Goal: Entertainment & Leisure: Consume media (video, audio)

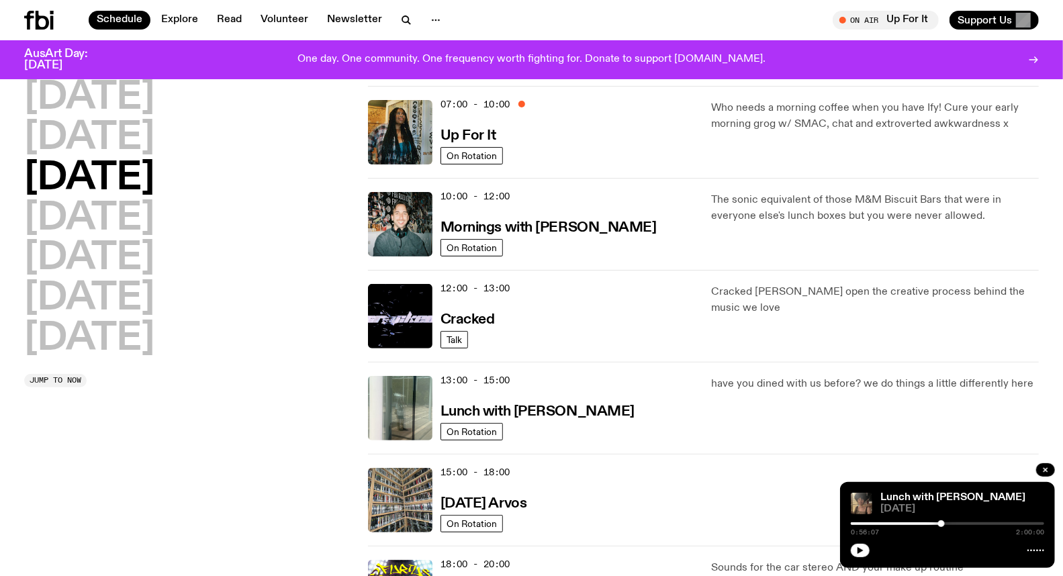
scroll to position [149, 0]
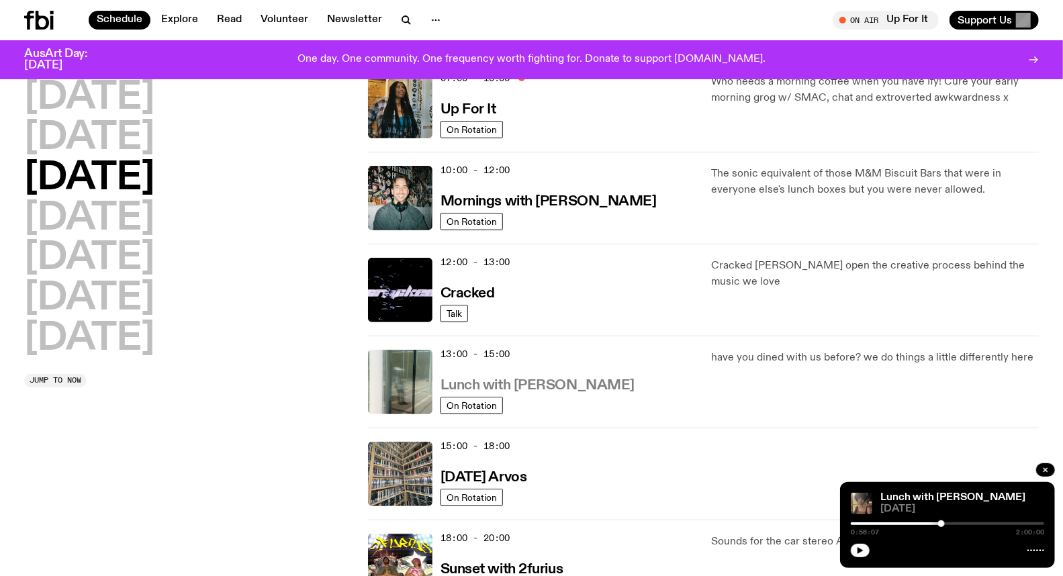
click at [583, 379] on h3 "Lunch with Louisa Christie" at bounding box center [538, 386] width 194 height 14
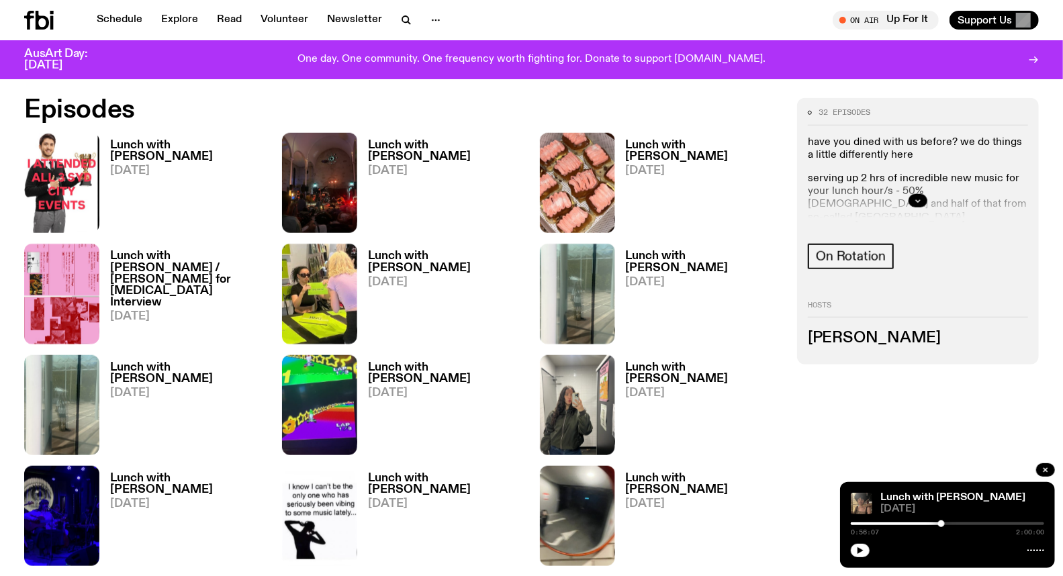
scroll to position [740, 0]
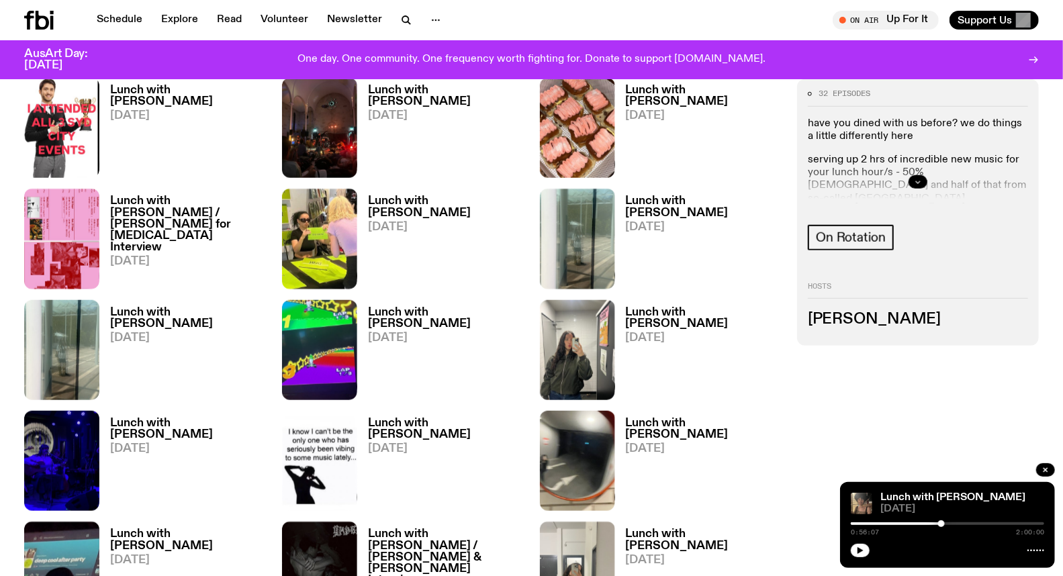
click at [918, 183] on icon "button" at bounding box center [918, 182] width 5 height 2
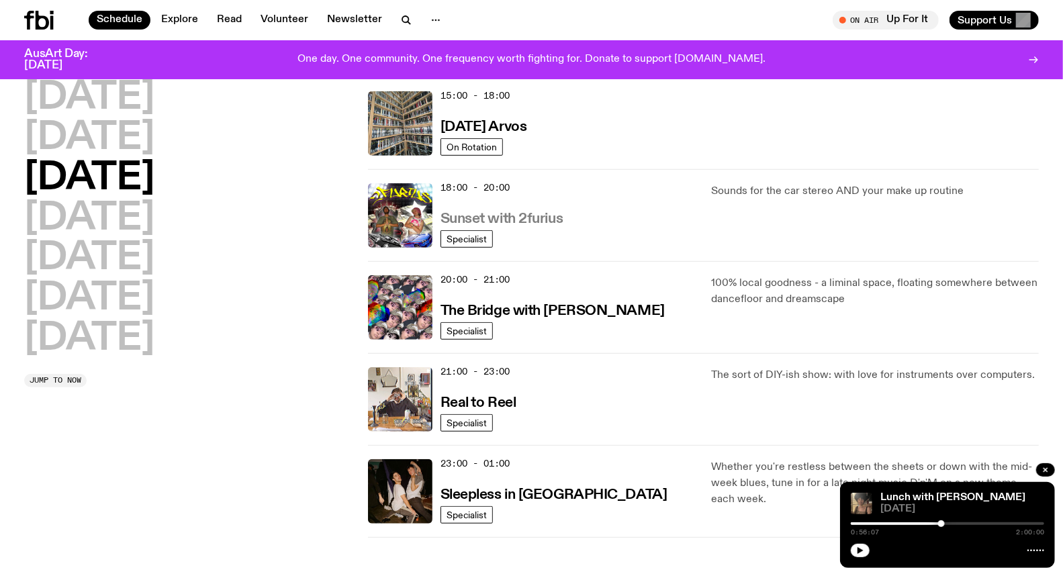
scroll to position [522, 0]
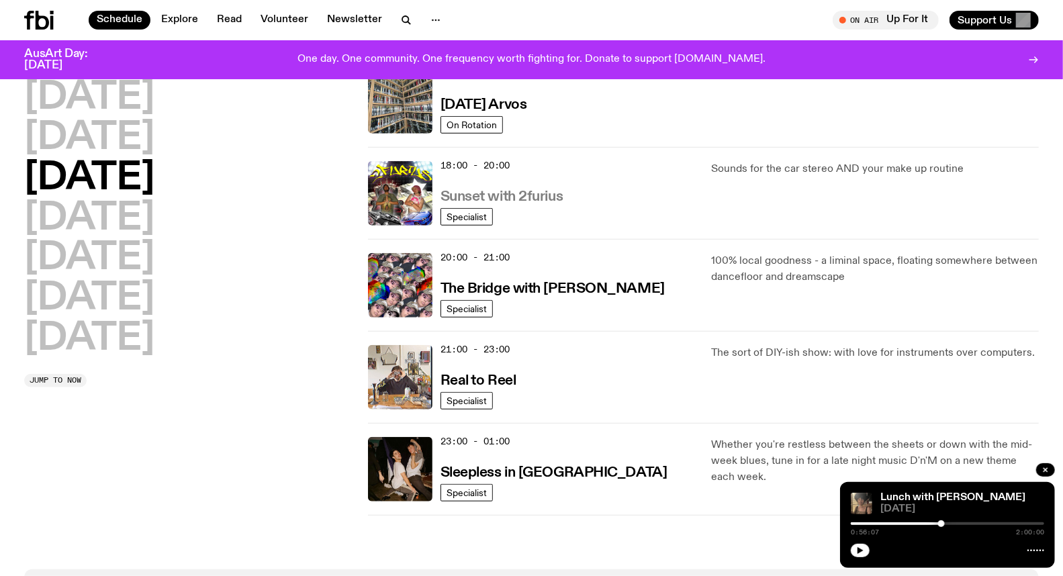
click at [545, 193] on h3 "Sunset with 2furius" at bounding box center [502, 197] width 123 height 14
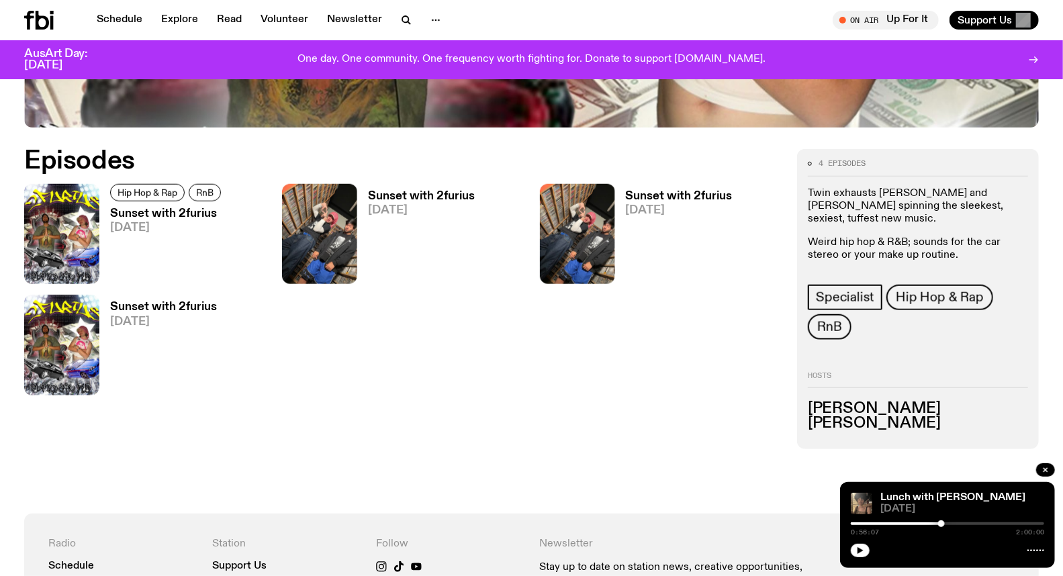
scroll to position [670, 0]
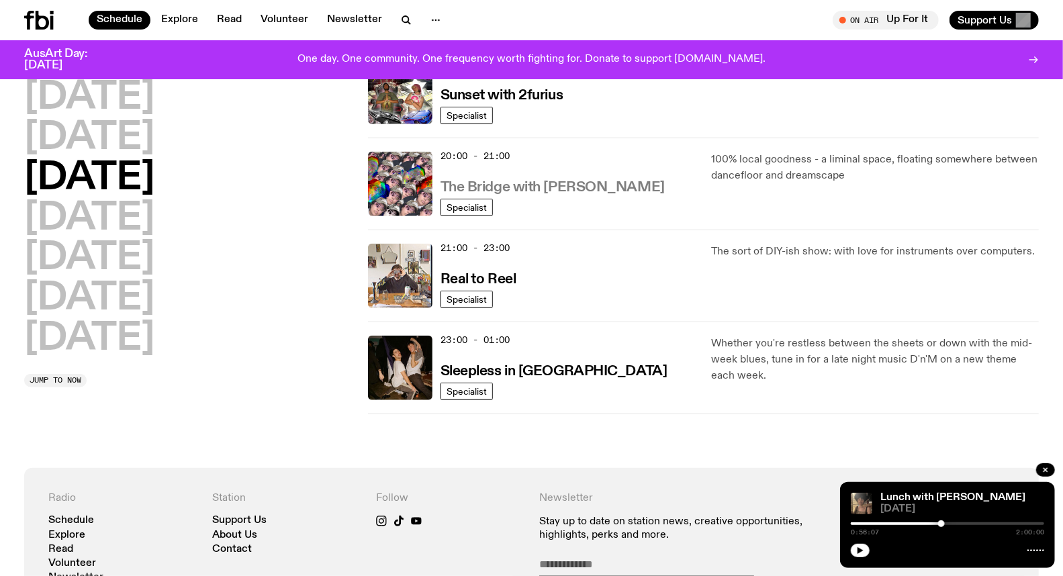
scroll to position [672, 0]
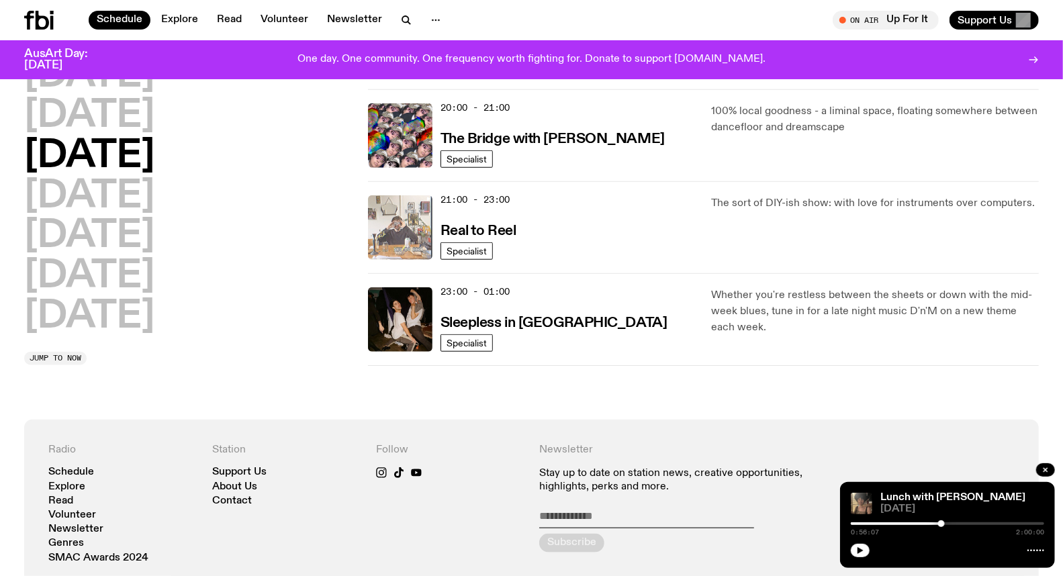
click at [381, 222] on img at bounding box center [400, 227] width 64 height 64
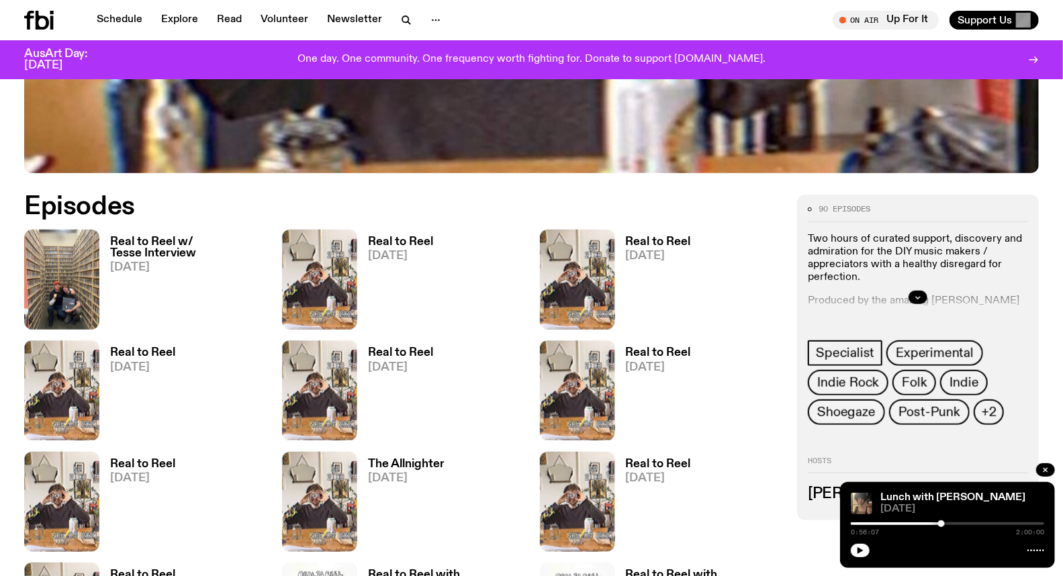
scroll to position [589, 0]
click at [915, 296] on icon "button" at bounding box center [918, 297] width 8 height 8
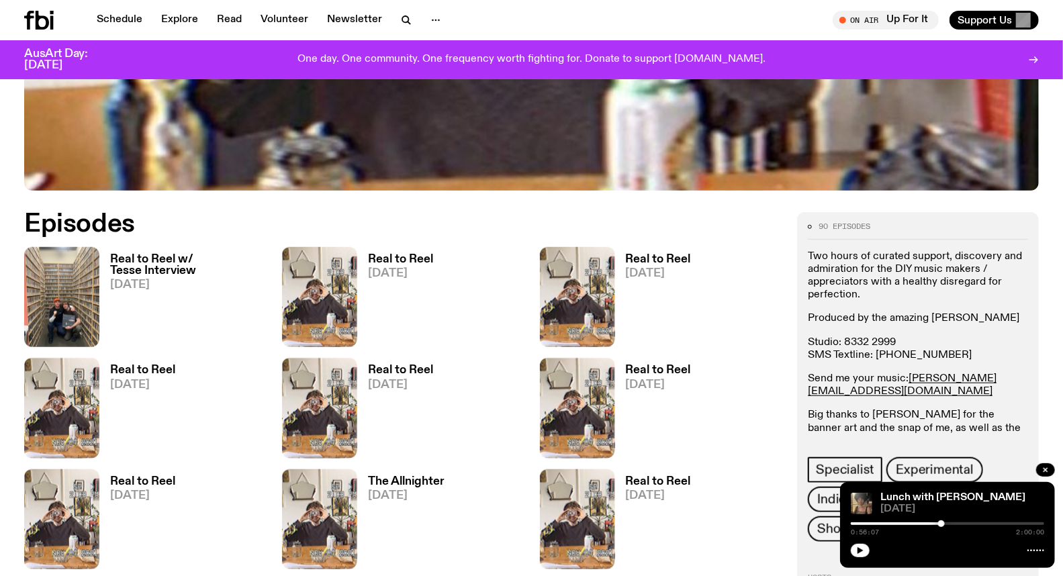
scroll to position [664, 0]
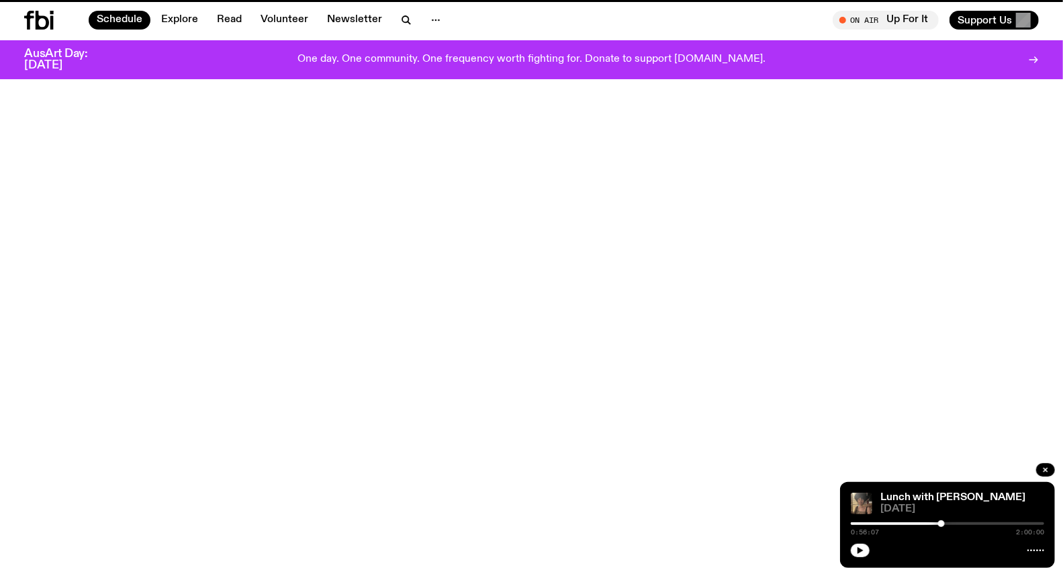
scroll to position [672, 0]
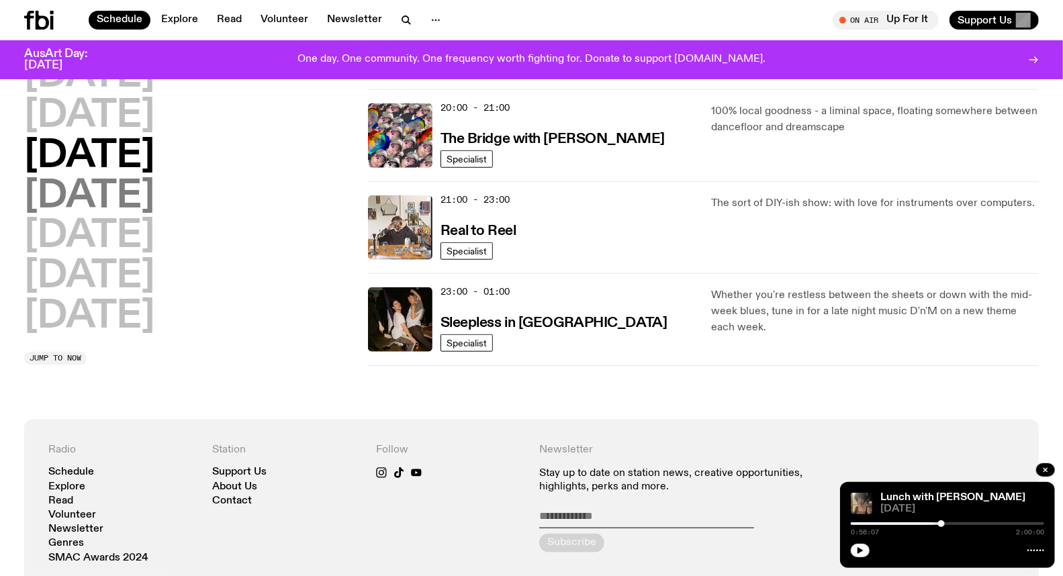
click at [155, 206] on h2 "Thursday" at bounding box center [89, 197] width 130 height 38
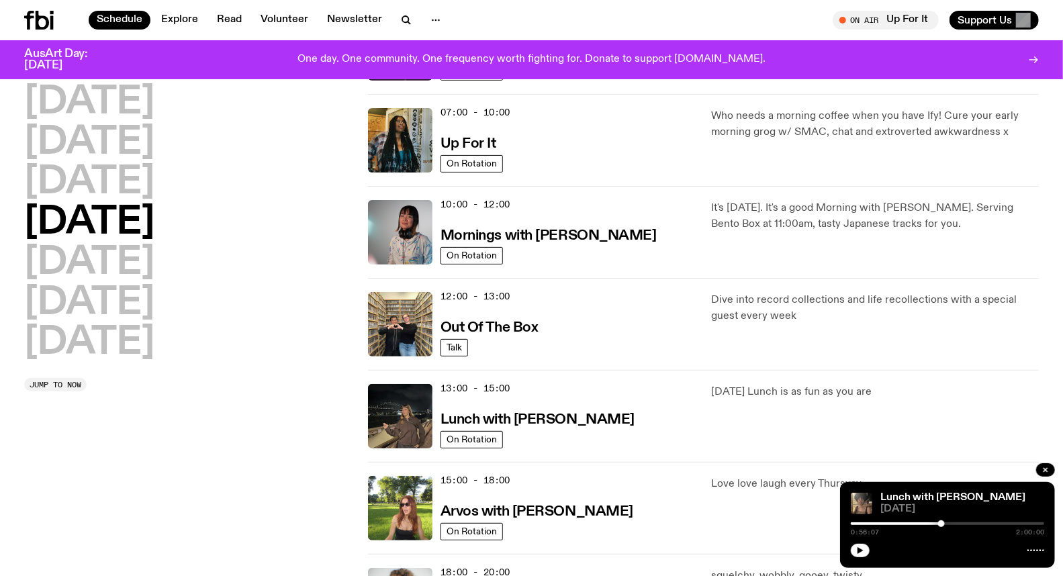
scroll to position [146, 0]
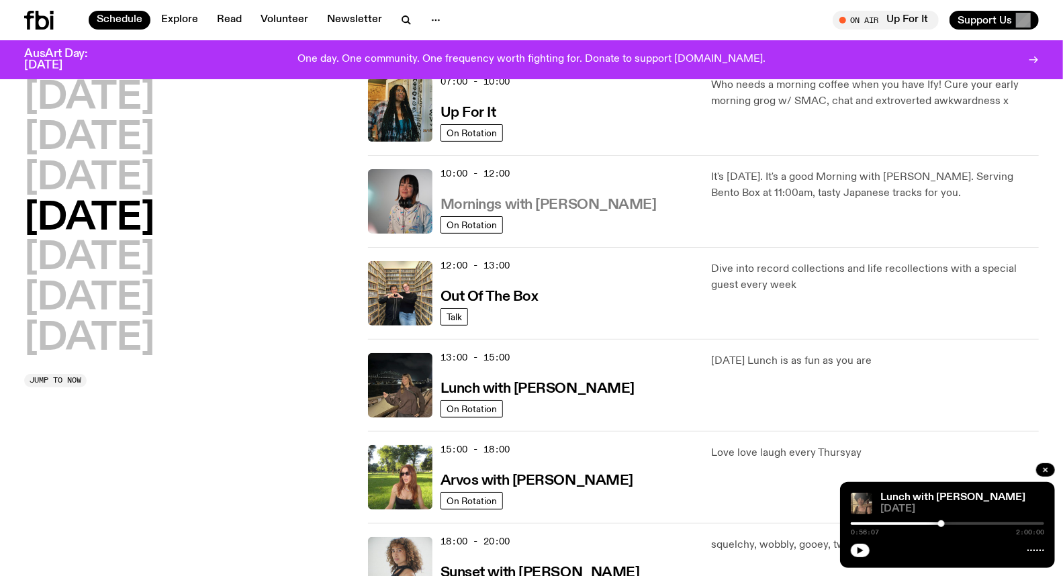
click at [595, 202] on h3 "Mornings with Kana Frazer" at bounding box center [549, 205] width 216 height 14
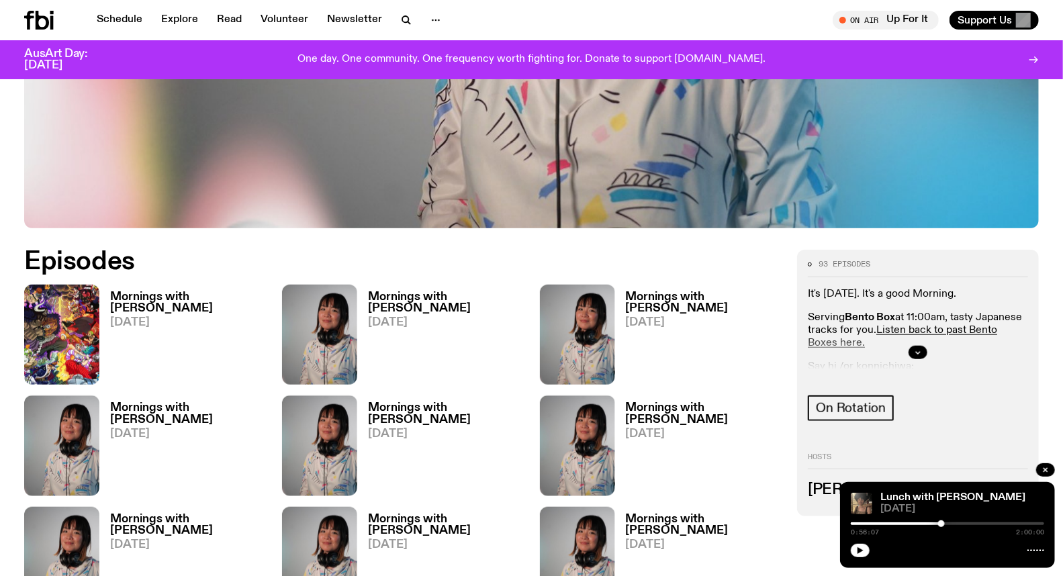
scroll to position [589, 0]
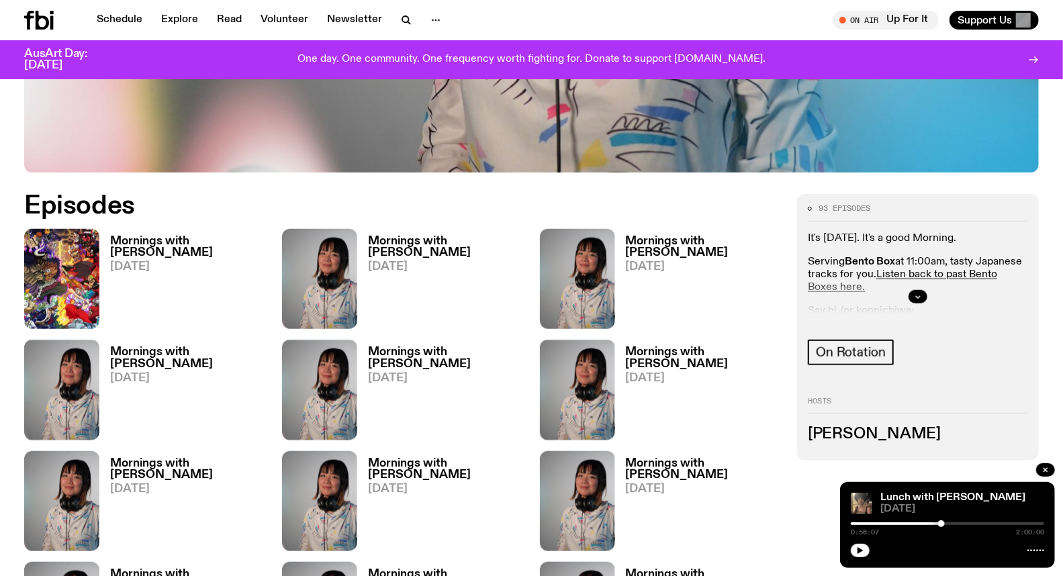
click at [930, 298] on div at bounding box center [918, 296] width 220 height 43
click at [920, 299] on icon "button" at bounding box center [918, 297] width 8 height 8
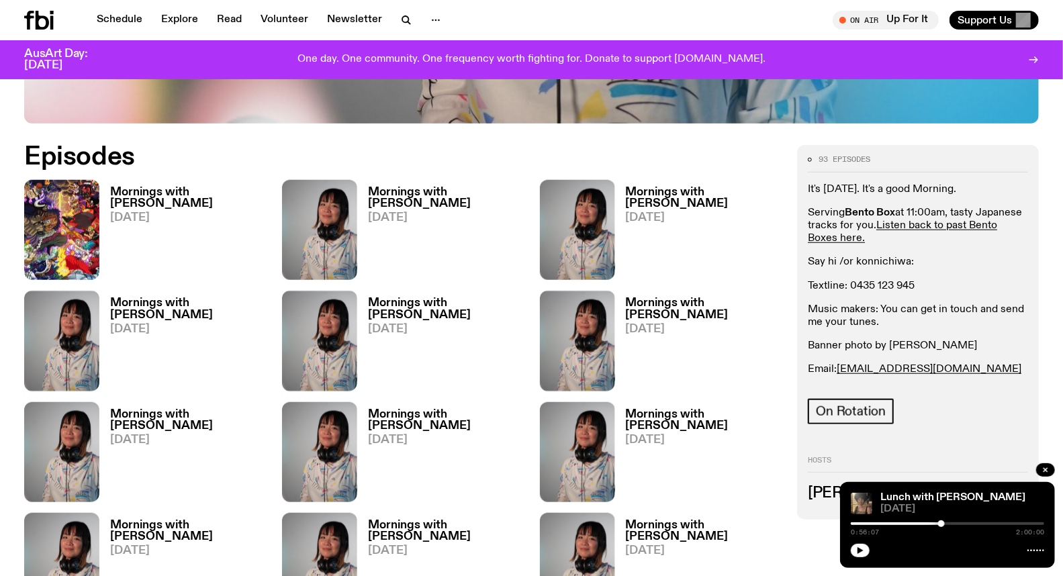
scroll to position [664, 0]
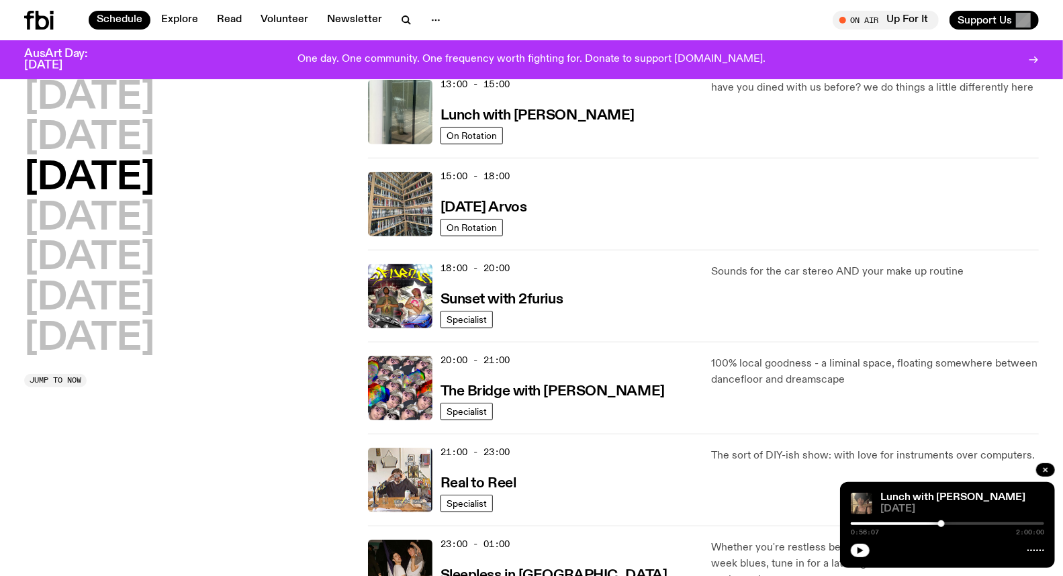
scroll to position [445, 0]
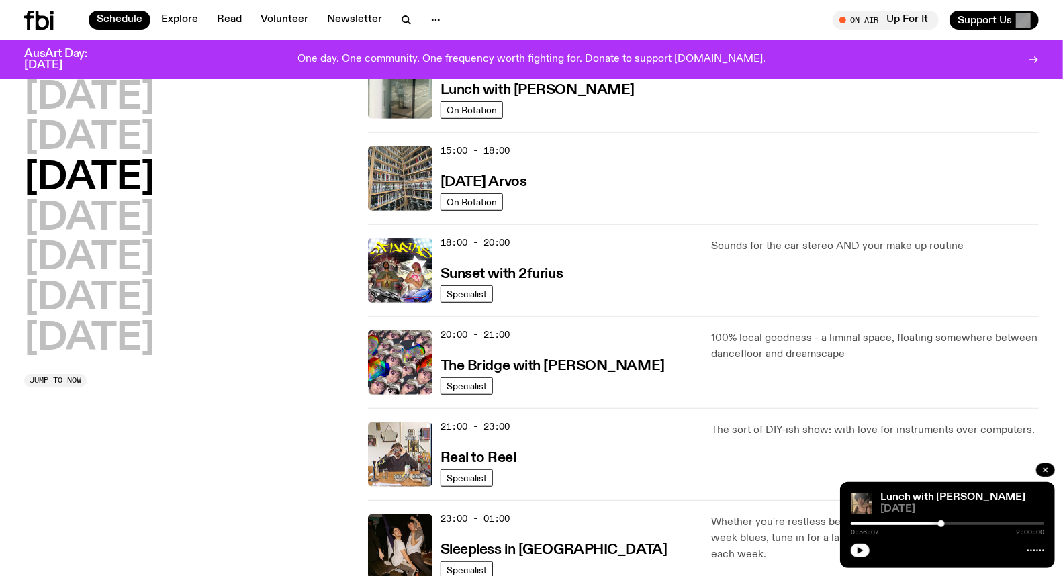
click at [76, 190] on h2 "Wednesday" at bounding box center [89, 179] width 130 height 38
click at [75, 230] on h2 "Thursday" at bounding box center [89, 219] width 130 height 38
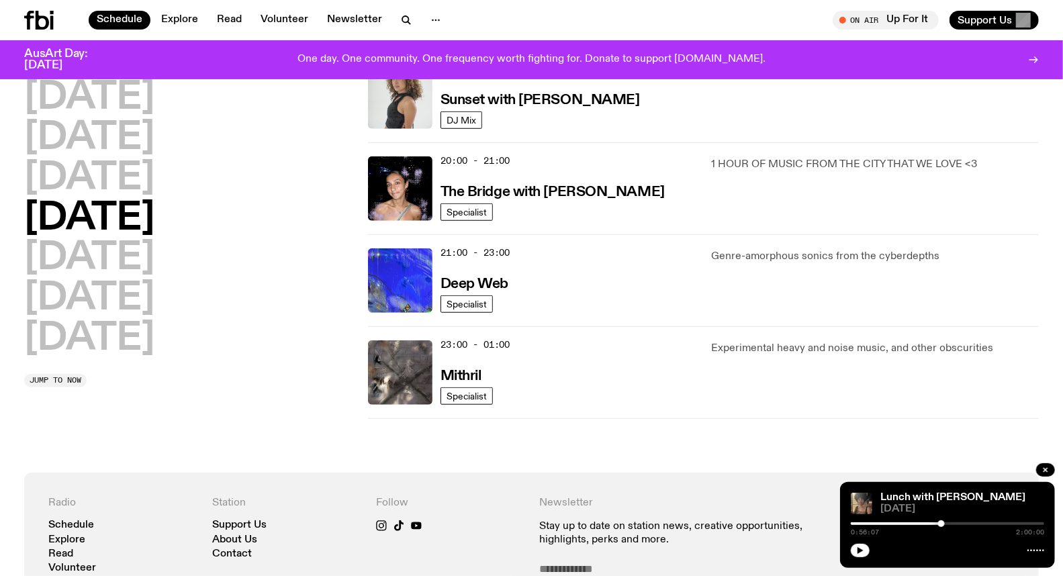
scroll to position [634, 0]
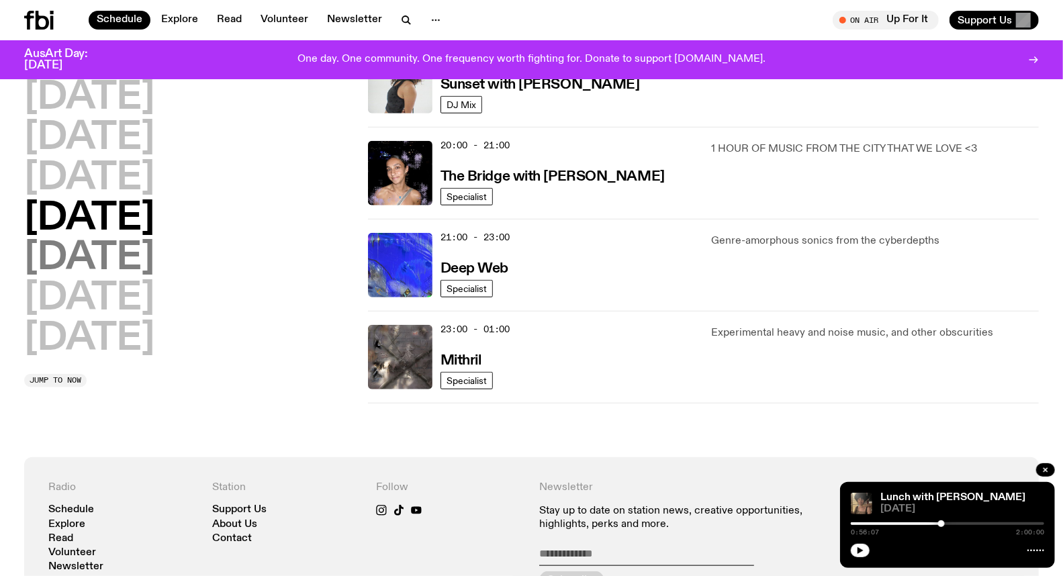
click at [95, 258] on h2 "Friday" at bounding box center [89, 259] width 130 height 38
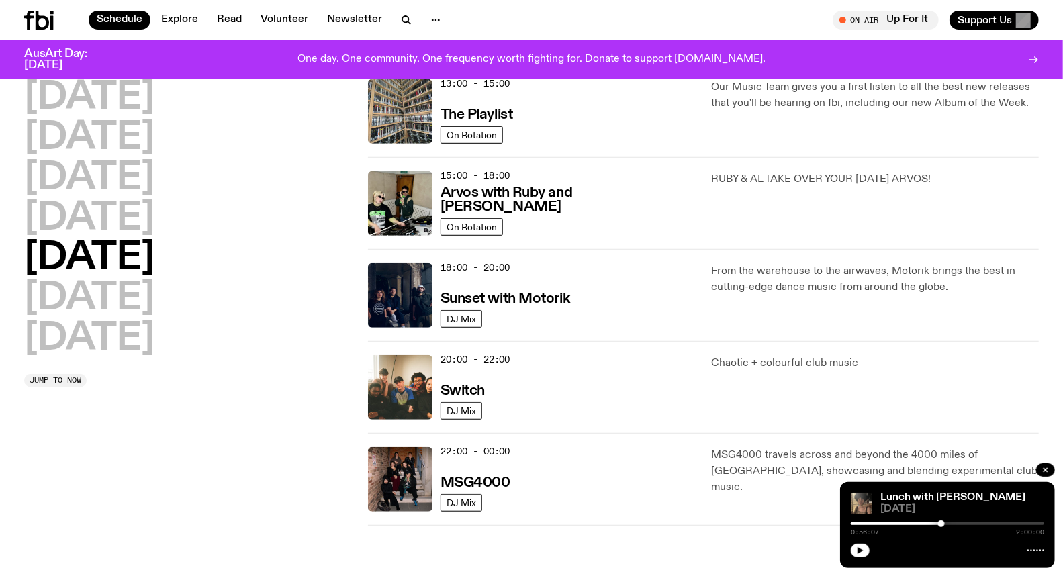
scroll to position [485, 0]
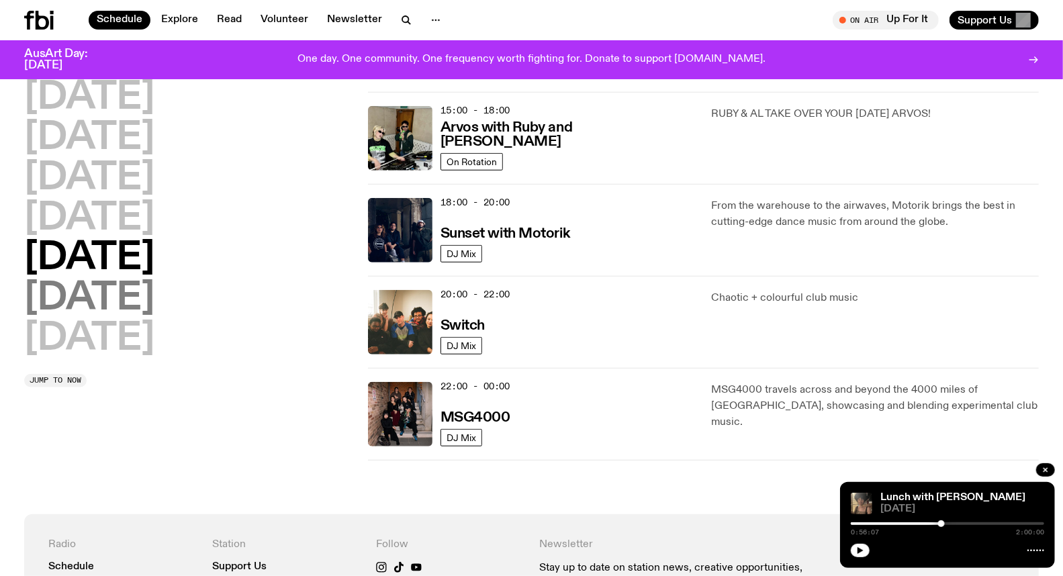
click at [114, 285] on h2 "Saturday" at bounding box center [89, 299] width 130 height 38
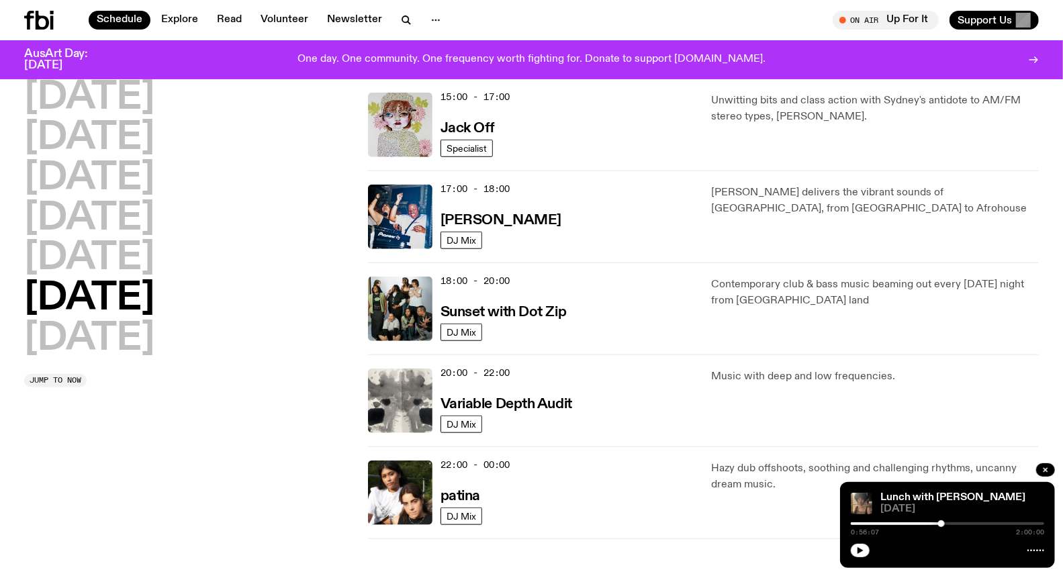
scroll to position [709, 0]
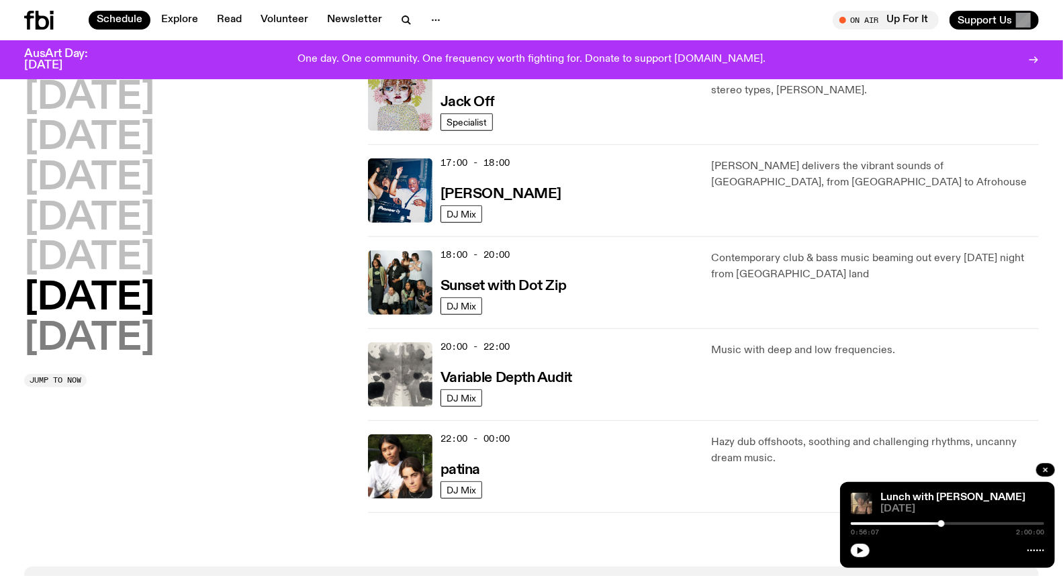
click at [143, 331] on h2 "Sunday" at bounding box center [89, 339] width 130 height 38
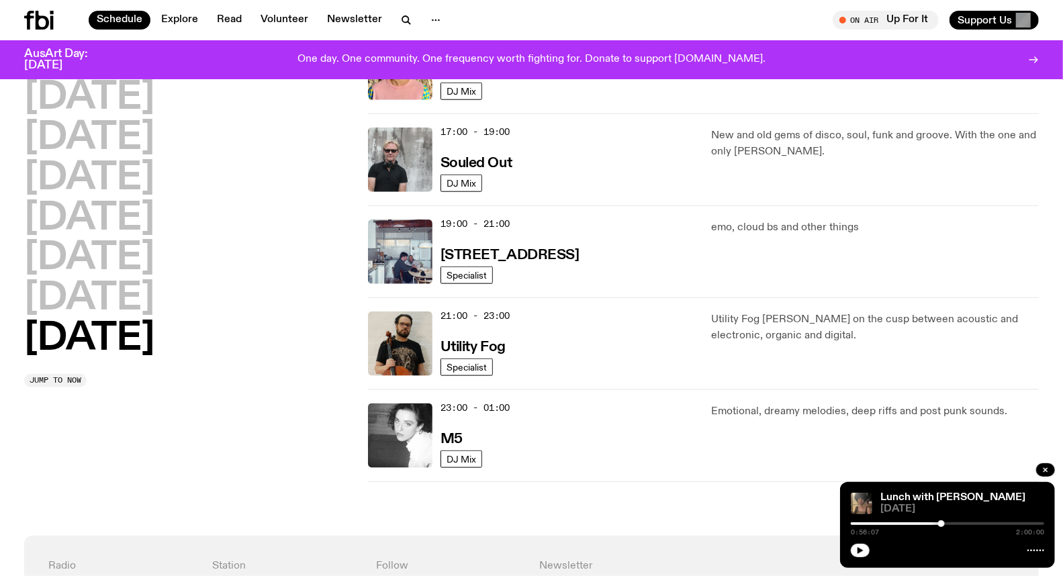
scroll to position [858, 0]
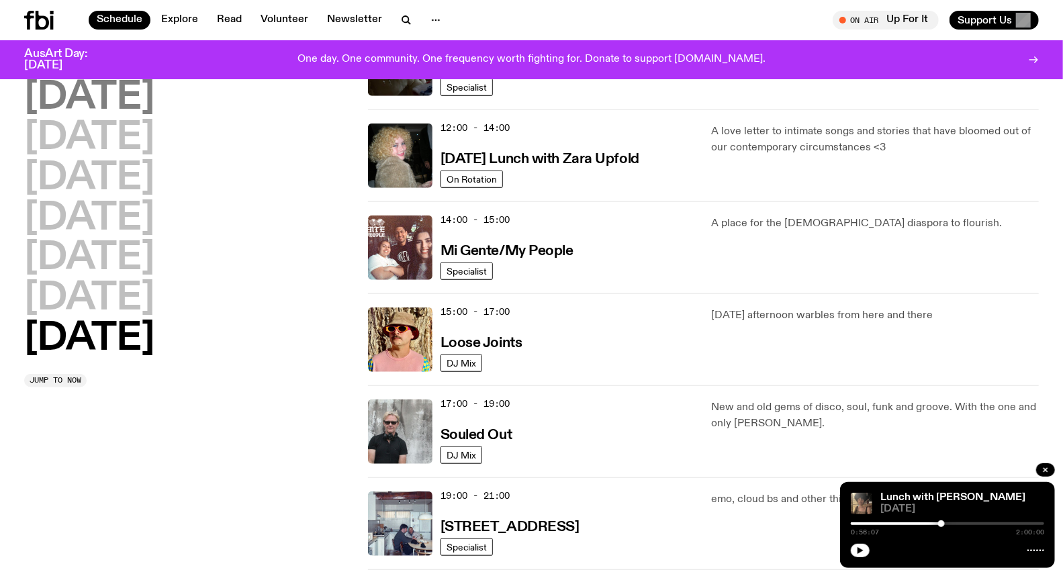
click at [142, 107] on h2 "Monday" at bounding box center [89, 98] width 130 height 38
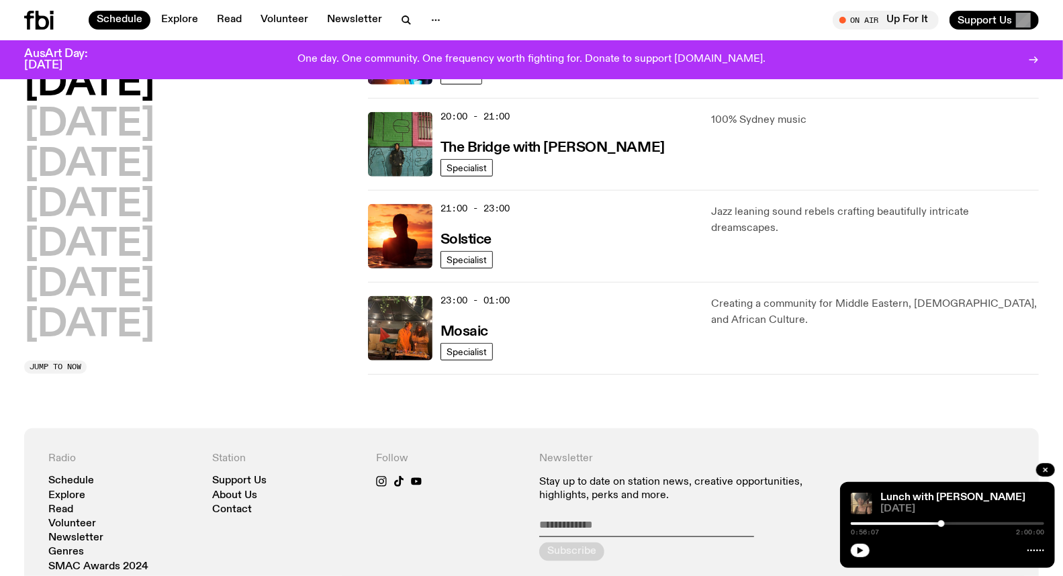
scroll to position [709, 0]
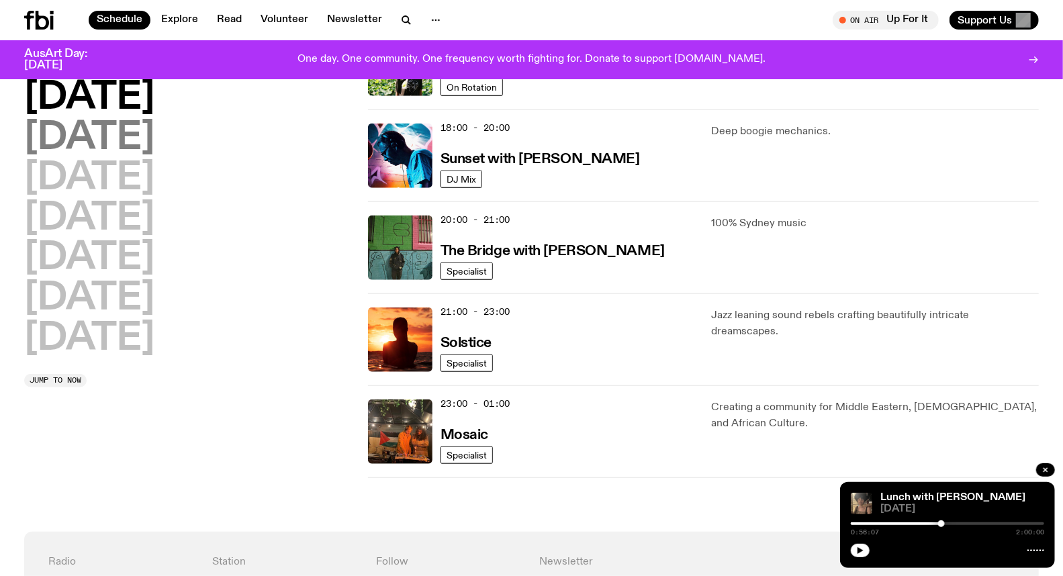
click at [130, 152] on h2 "Tuesday" at bounding box center [89, 139] width 130 height 38
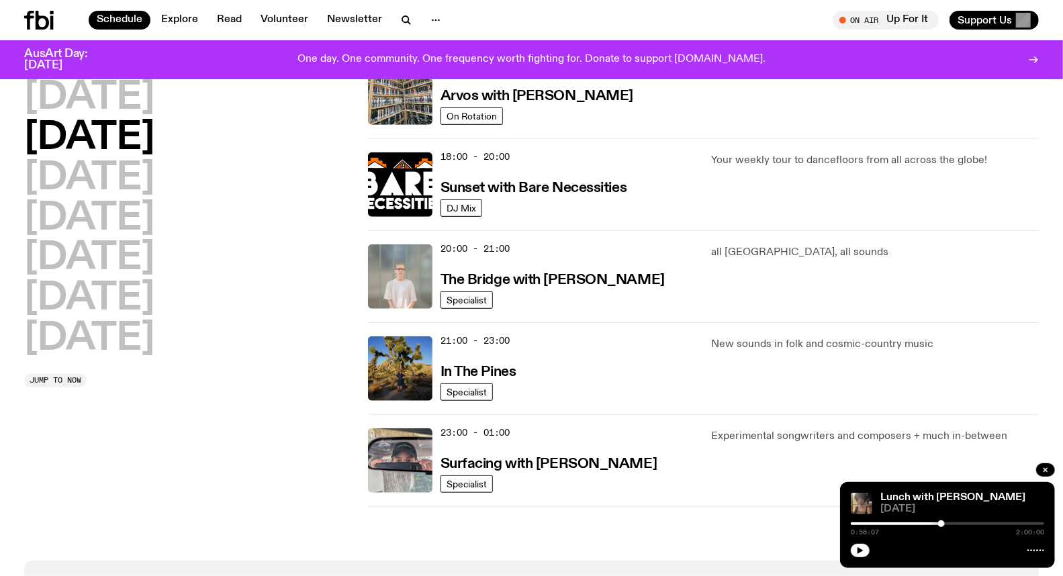
scroll to position [560, 0]
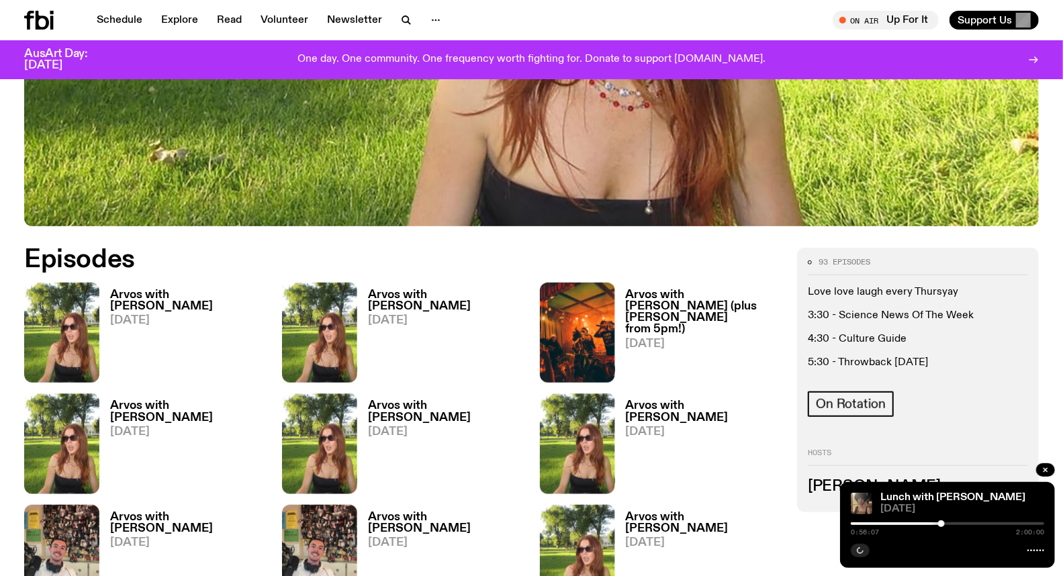
scroll to position [591, 0]
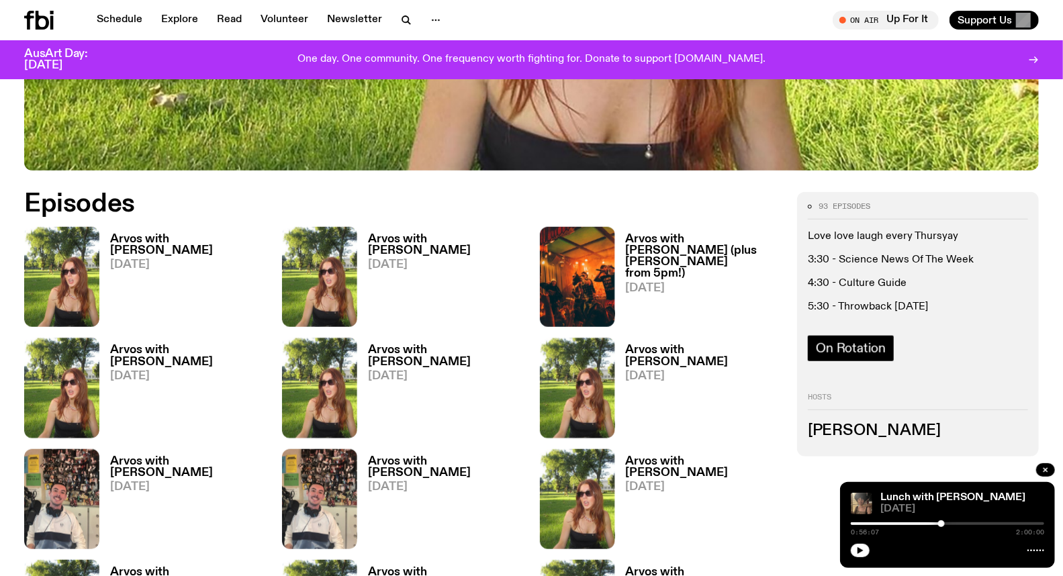
click at [840, 353] on span "On Rotation" at bounding box center [851, 348] width 70 height 15
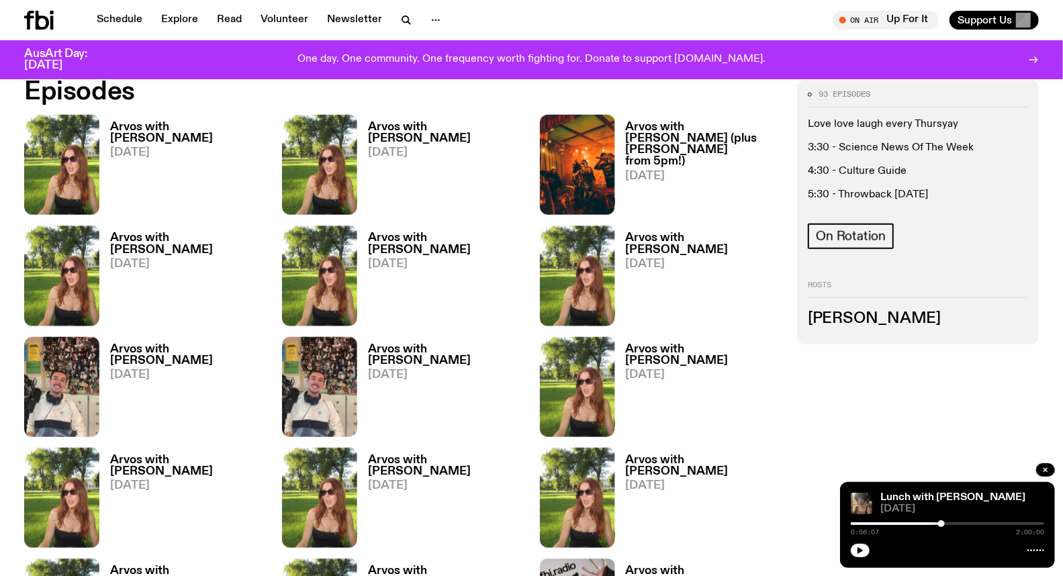
scroll to position [730, 0]
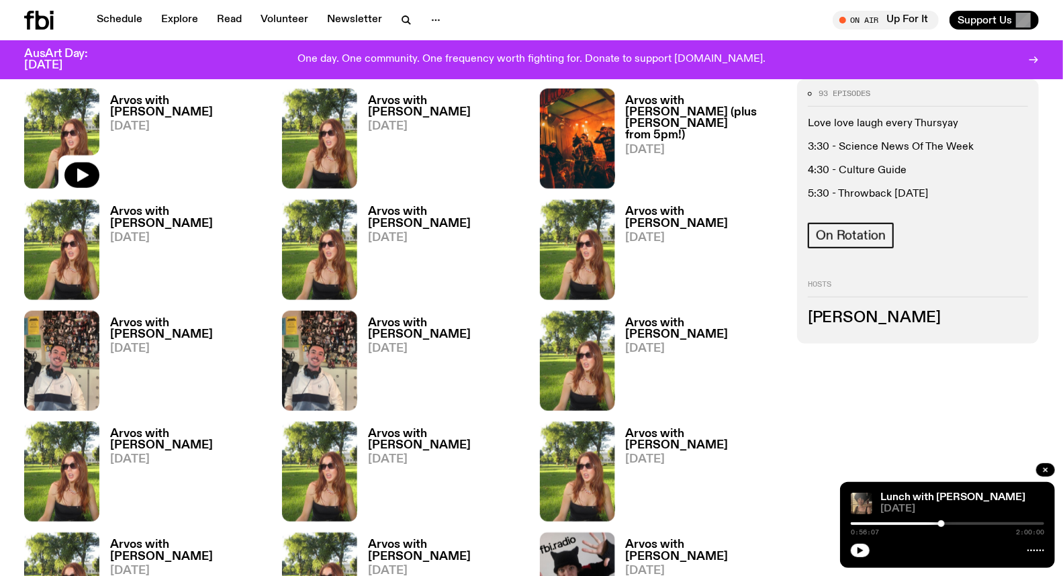
click at [75, 150] on img at bounding box center [61, 139] width 75 height 100
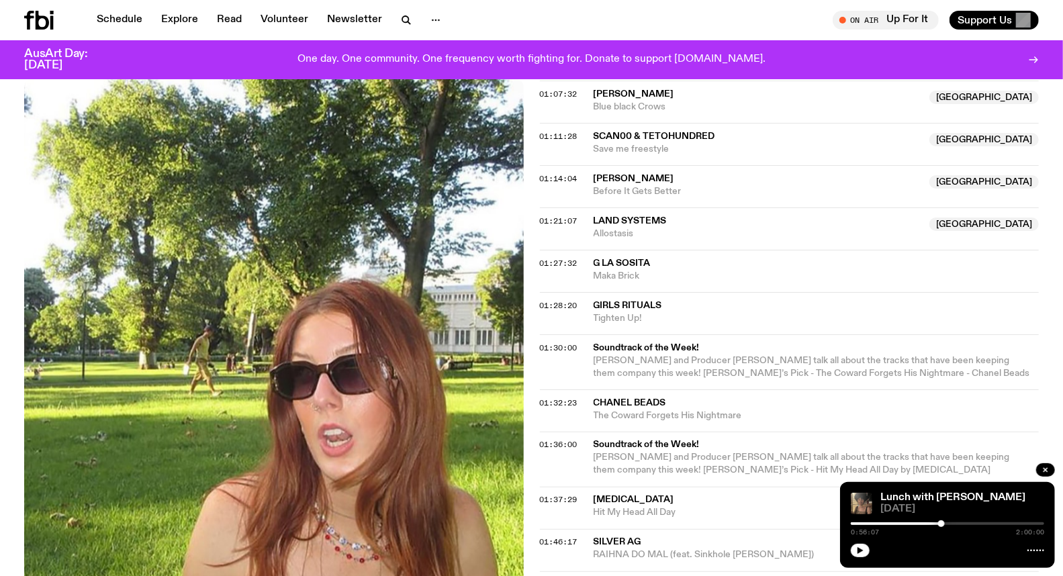
scroll to position [1262, 0]
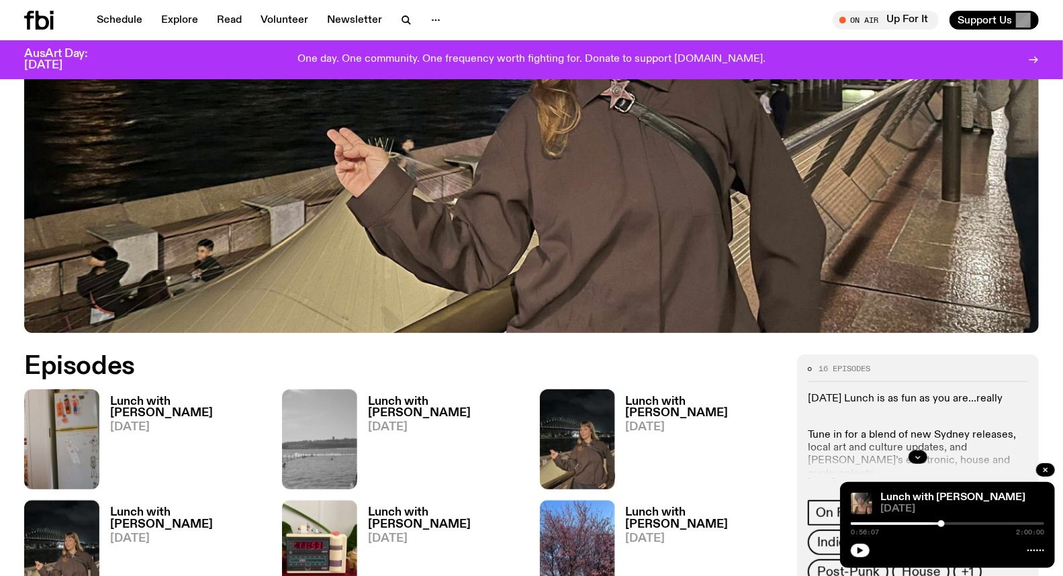
scroll to position [515, 0]
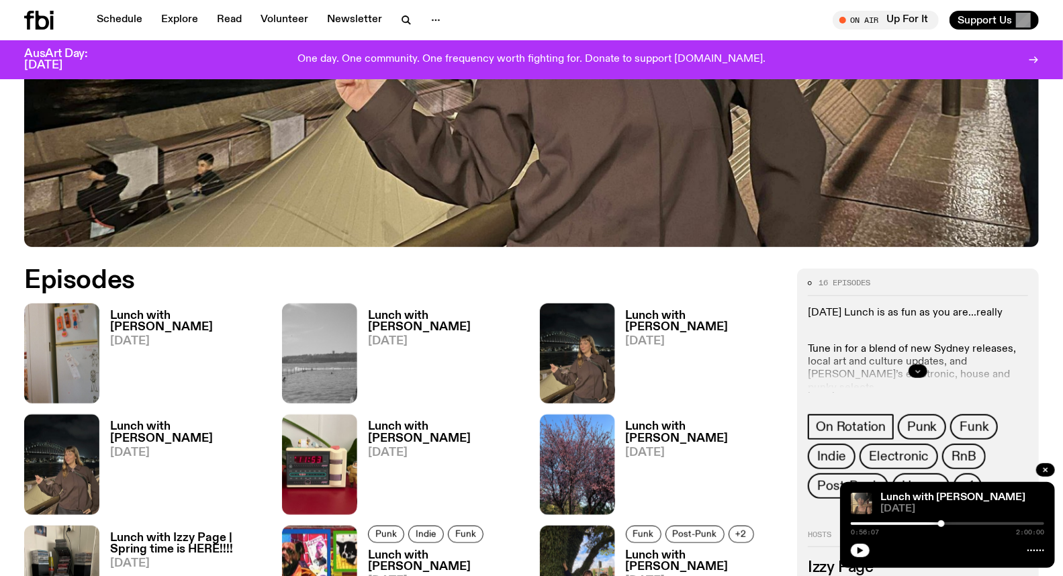
click at [916, 367] on icon "button" at bounding box center [918, 371] width 8 height 8
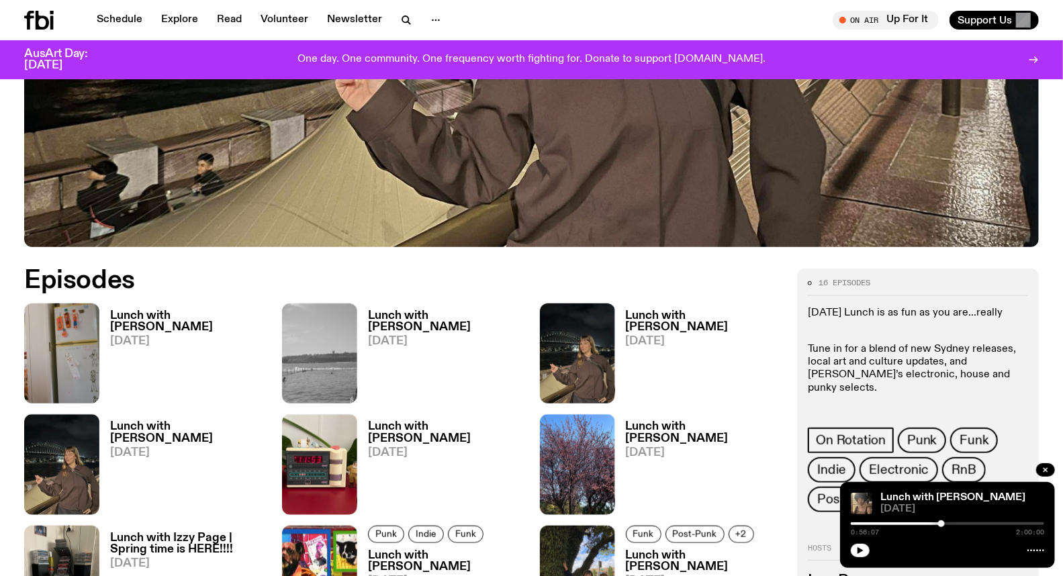
scroll to position [589, 0]
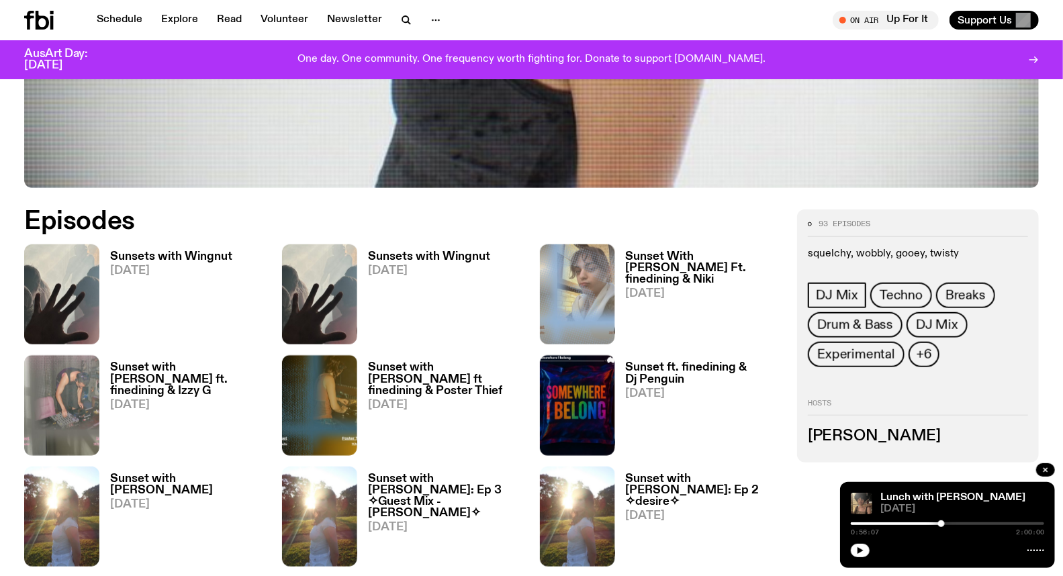
scroll to position [591, 0]
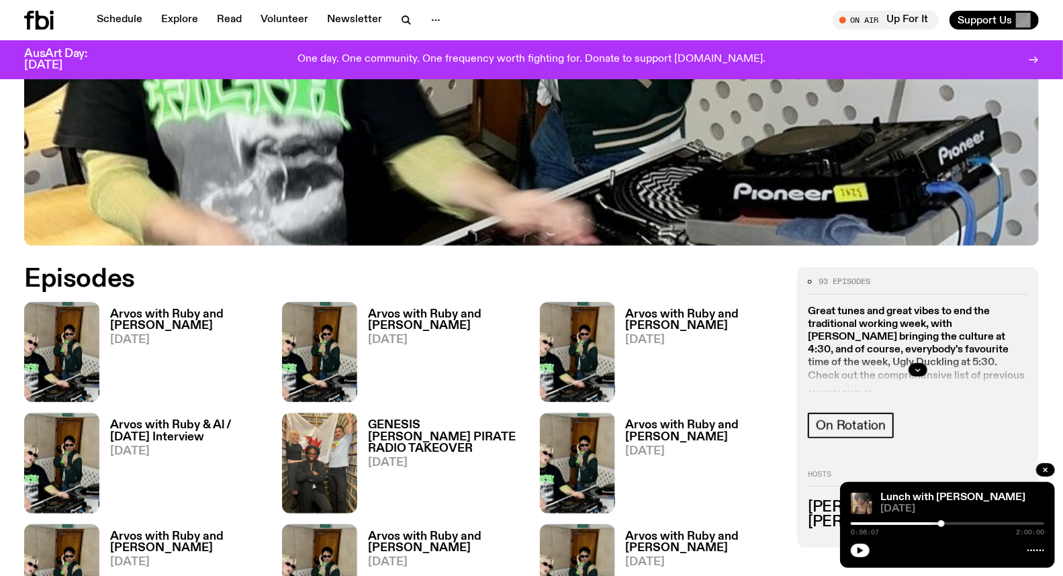
scroll to position [591, 0]
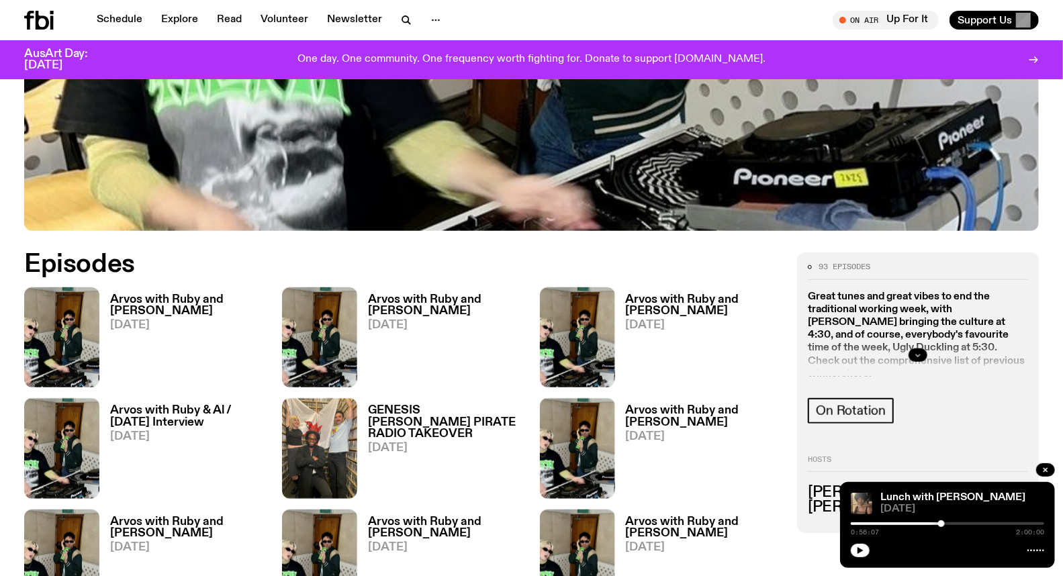
click at [920, 351] on icon "button" at bounding box center [918, 355] width 8 height 8
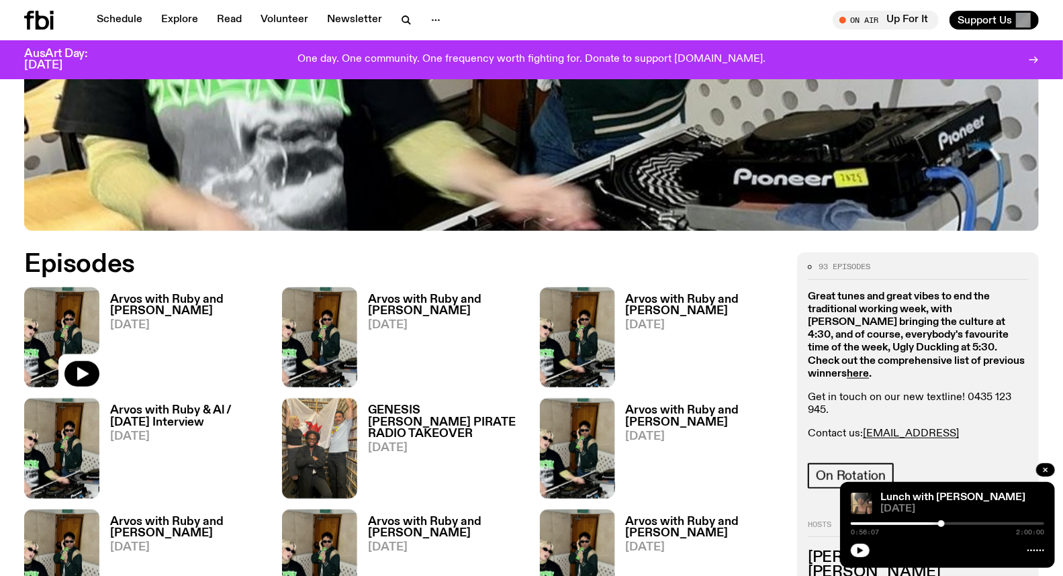
click at [44, 288] on img at bounding box center [61, 338] width 75 height 100
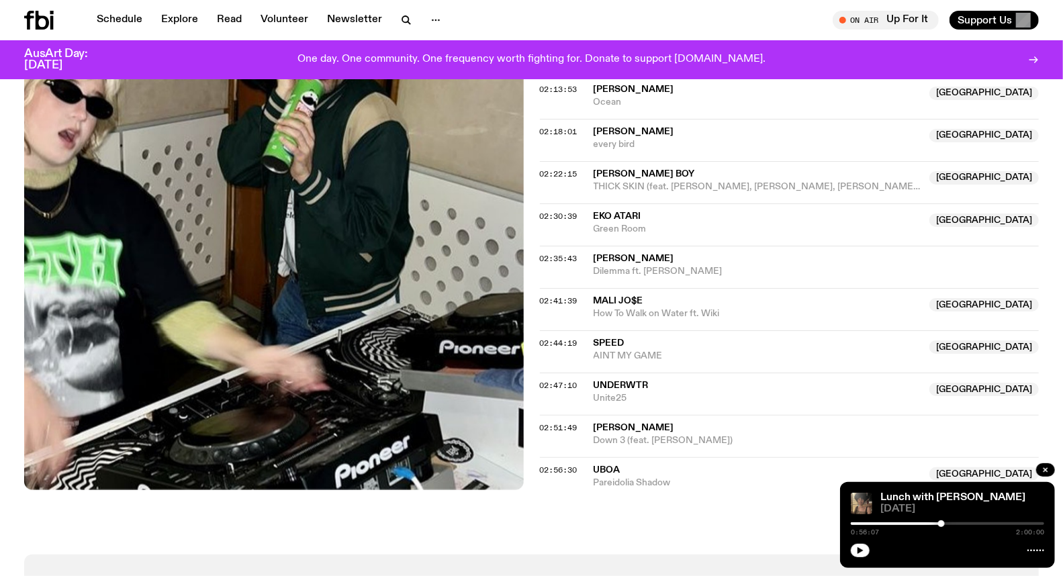
scroll to position [1488, 0]
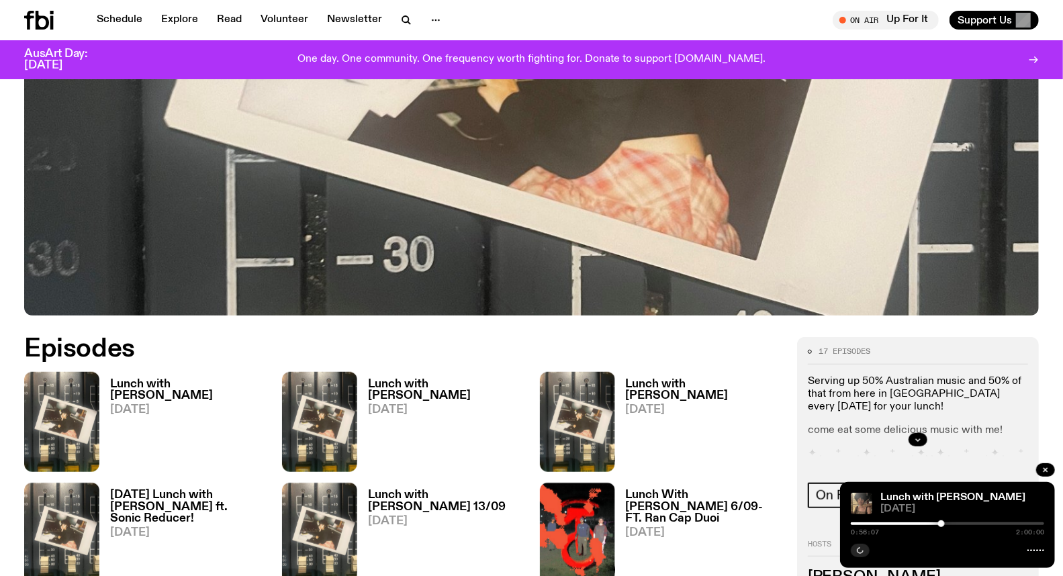
scroll to position [589, 0]
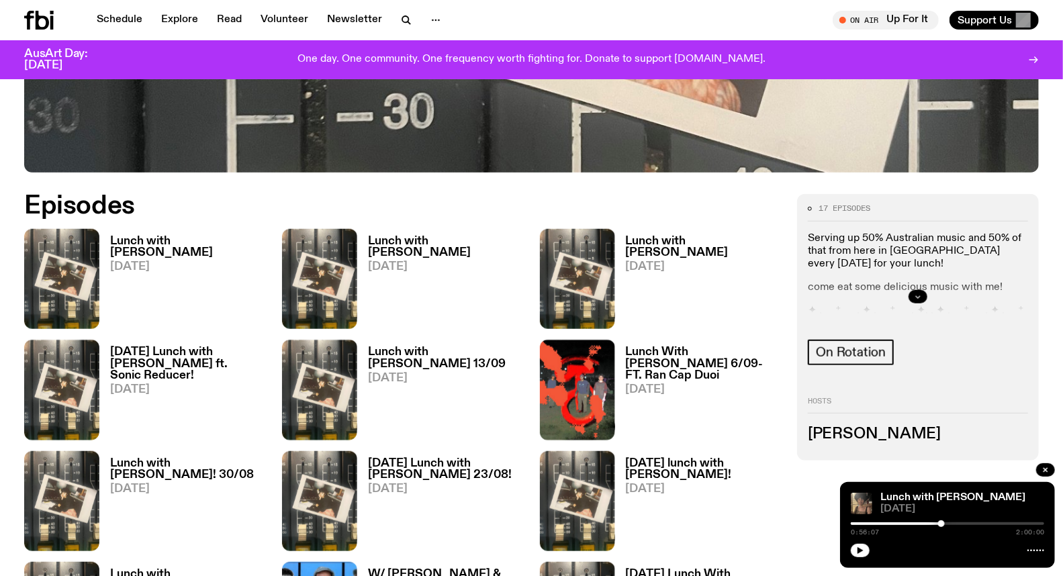
click at [917, 298] on icon "button" at bounding box center [918, 297] width 8 height 8
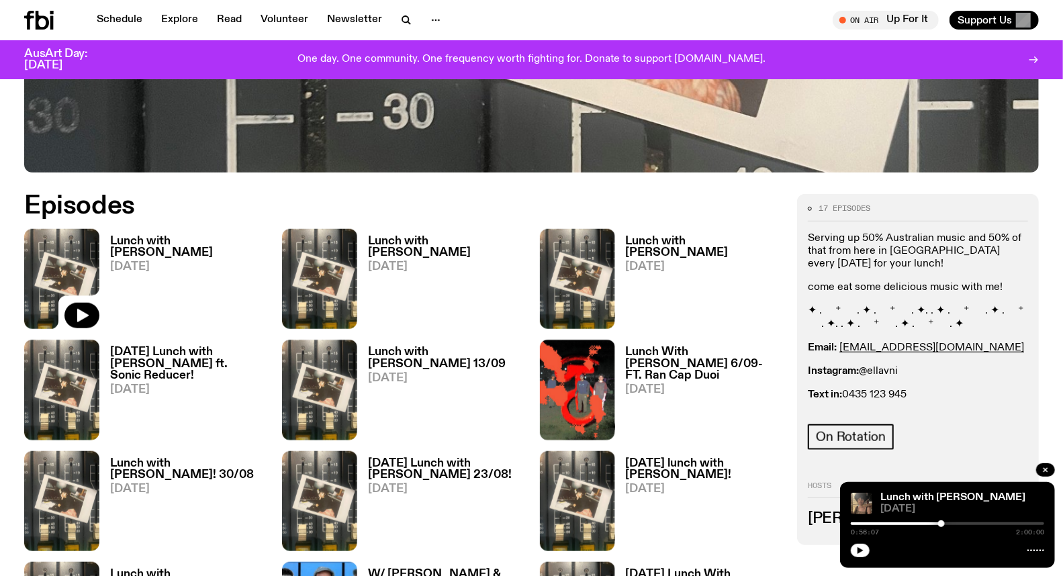
click at [56, 275] on img at bounding box center [61, 279] width 75 height 100
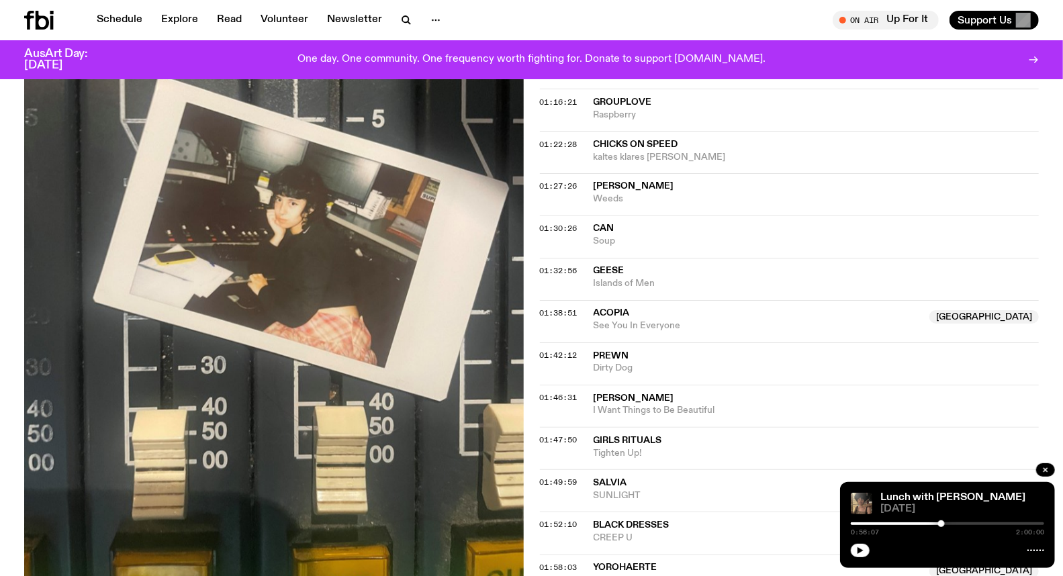
scroll to position [1489, 0]
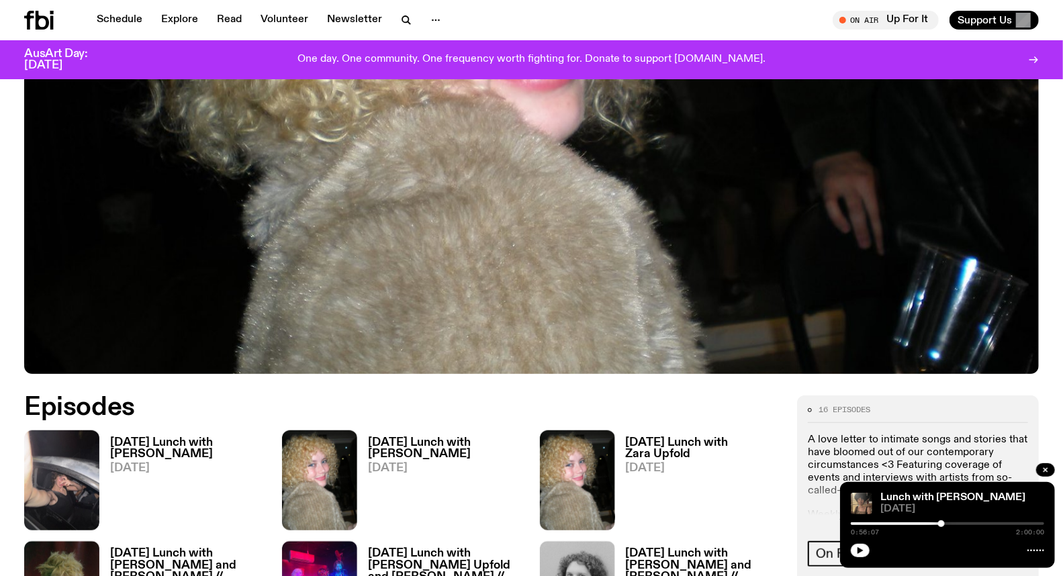
scroll to position [591, 0]
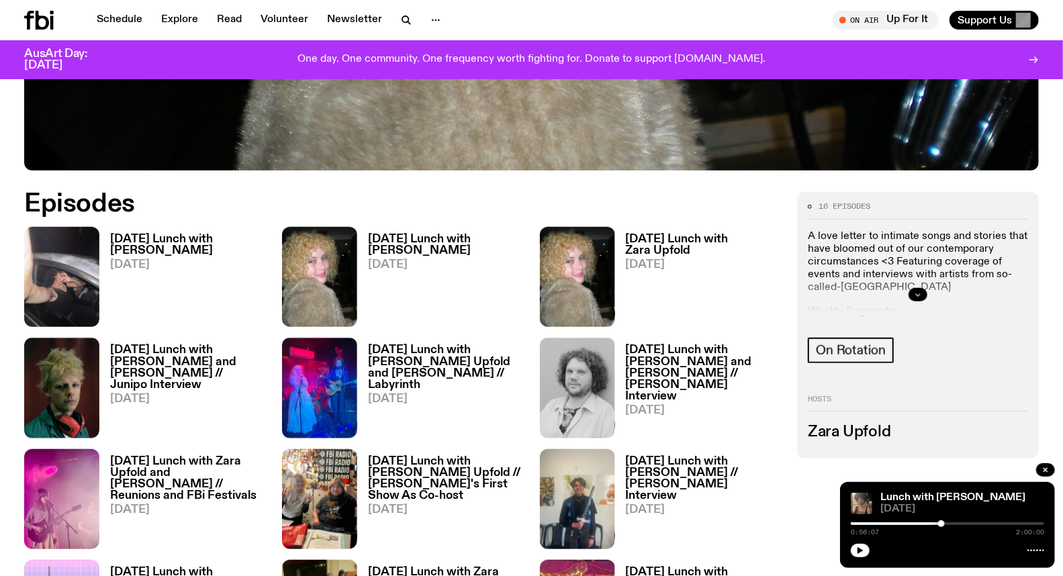
click at [928, 289] on div at bounding box center [918, 294] width 220 height 43
click at [919, 296] on icon "button" at bounding box center [918, 295] width 8 height 8
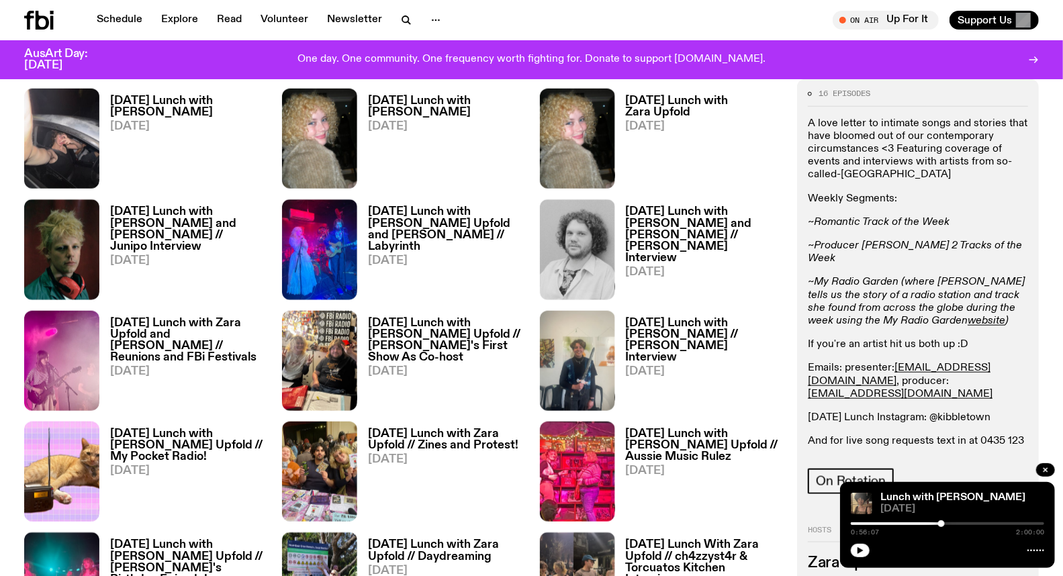
scroll to position [740, 0]
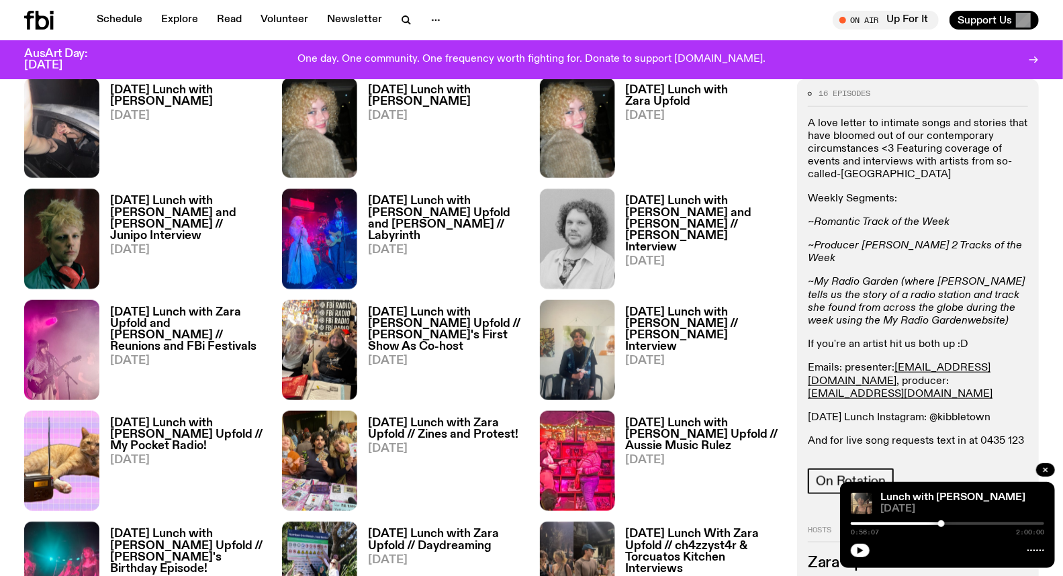
click at [968, 316] on em "website" at bounding box center [987, 321] width 38 height 11
click at [81, 103] on img at bounding box center [61, 128] width 75 height 100
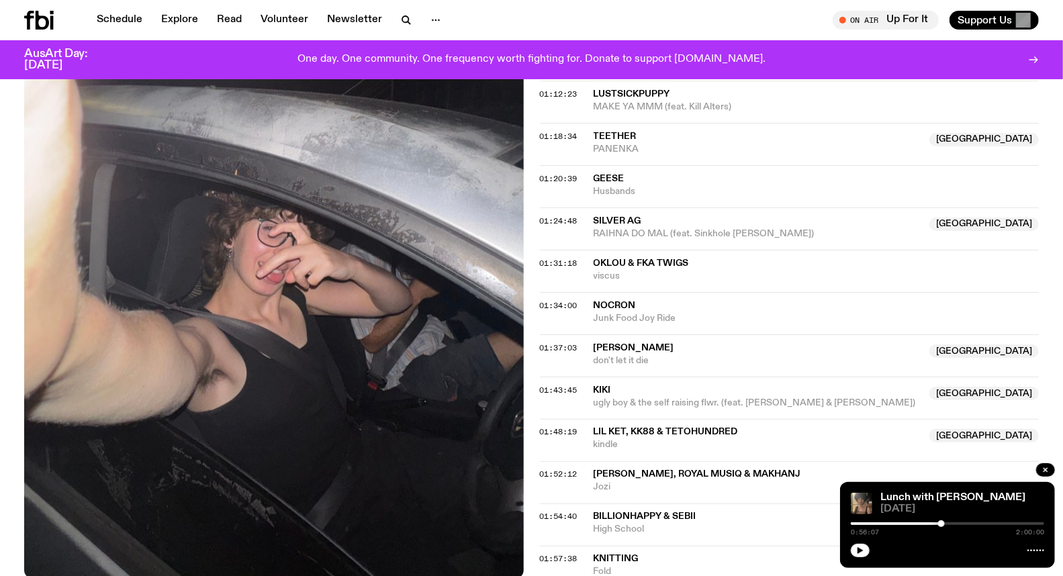
scroll to position [1186, 0]
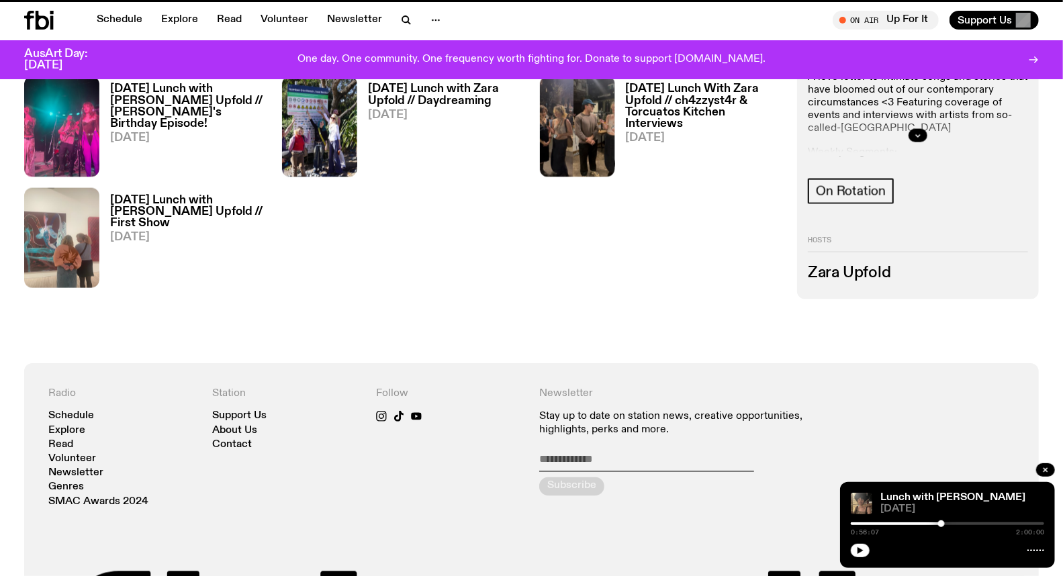
scroll to position [740, 0]
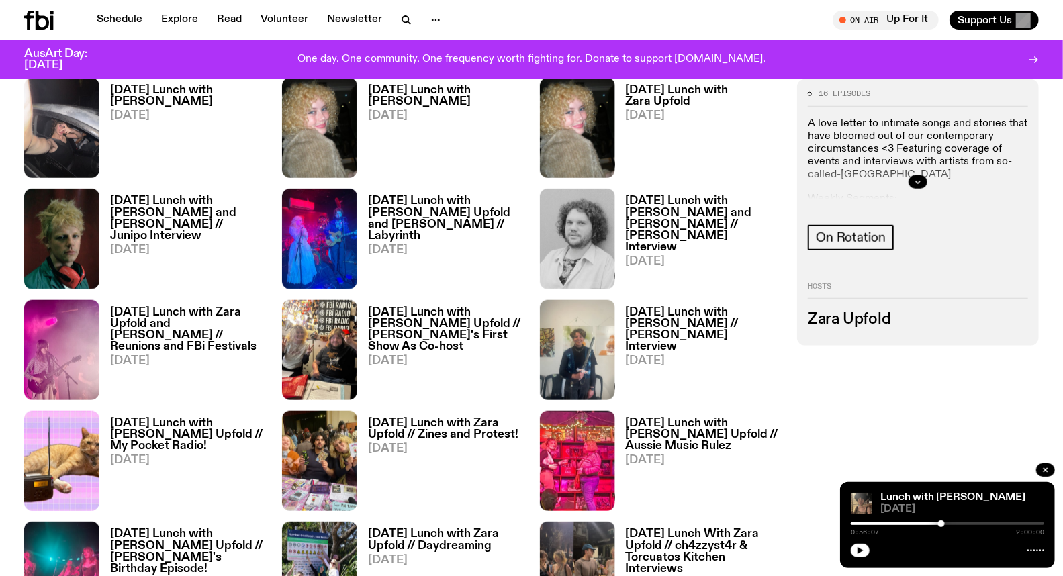
click at [343, 155] on img at bounding box center [319, 128] width 75 height 100
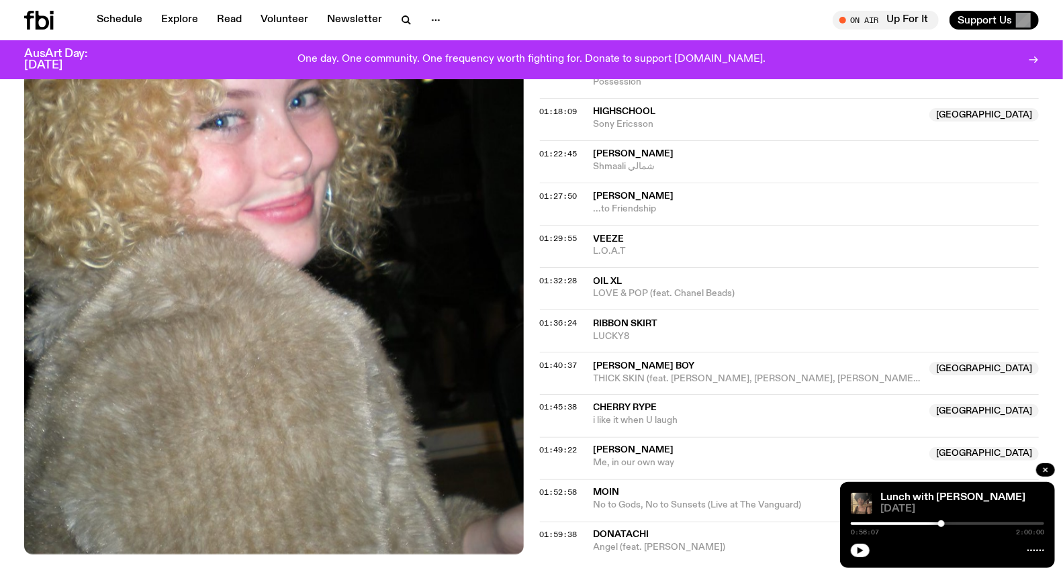
scroll to position [1264, 0]
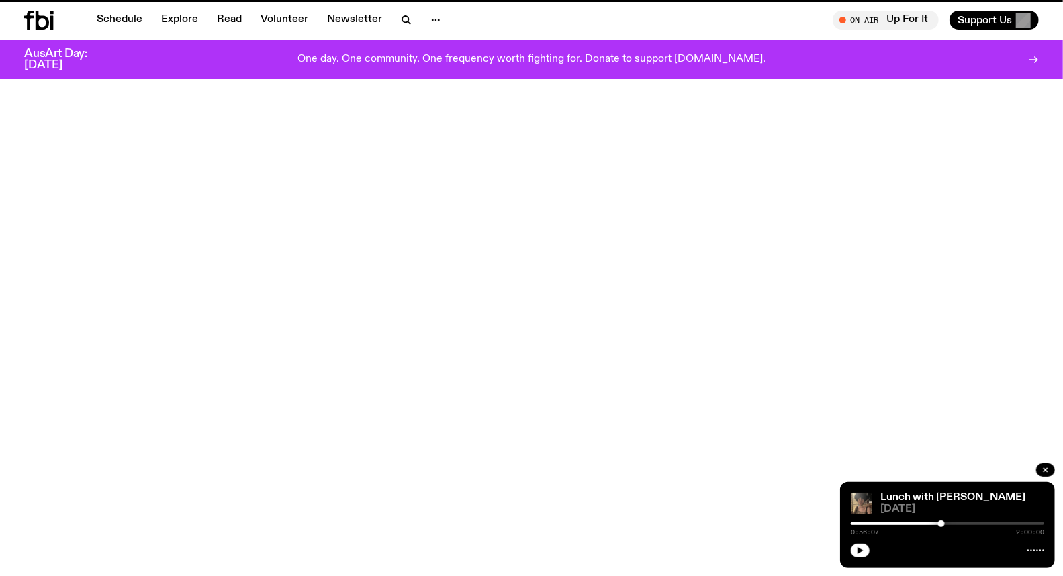
scroll to position [740, 0]
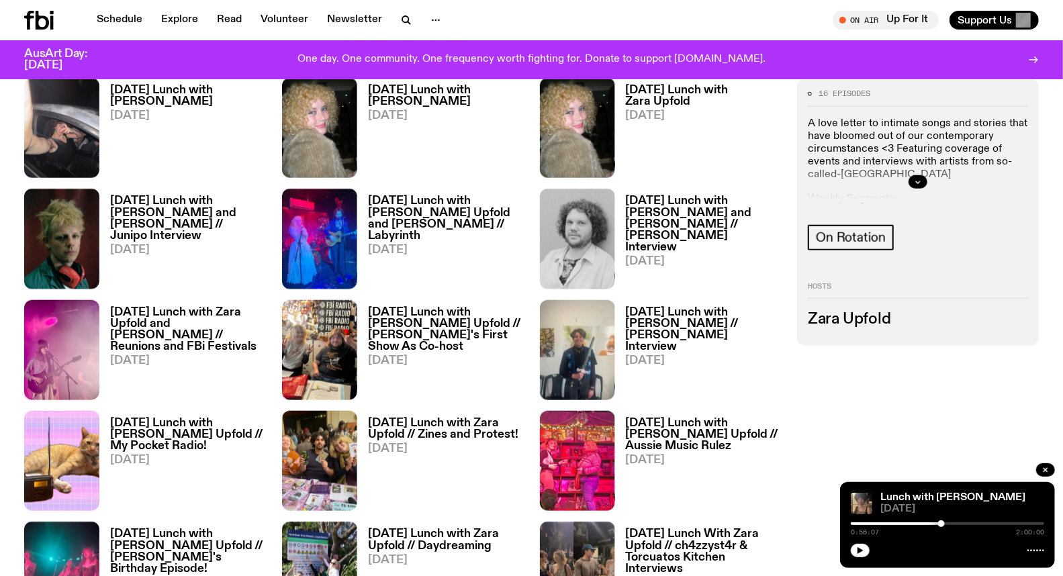
click at [166, 231] on link "Sunday Lunch with Zara Upfold and Adam Cook // Junipo Interview 21.09.25" at bounding box center [182, 241] width 167 height 93
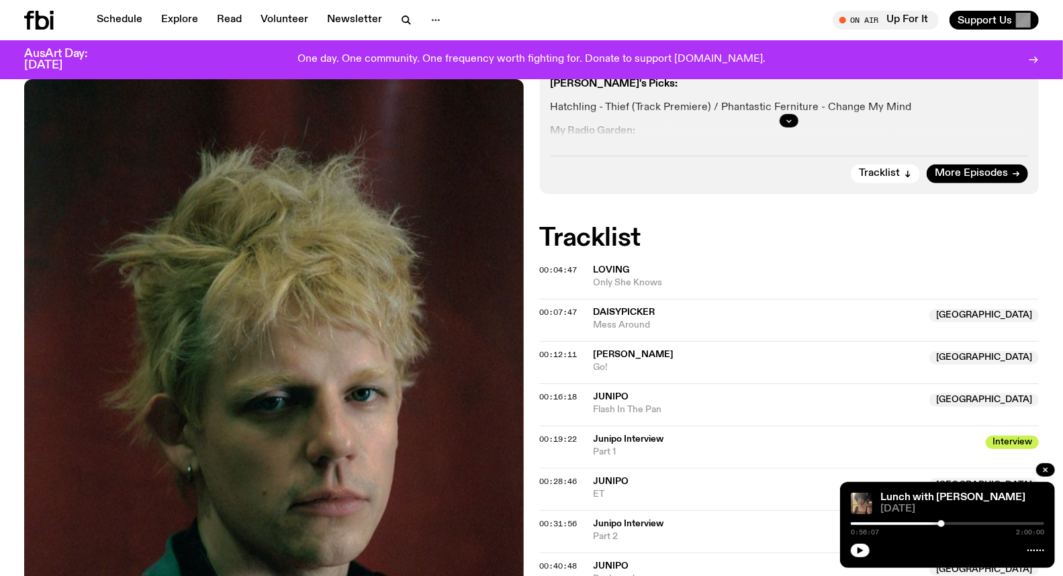
scroll to position [365, 0]
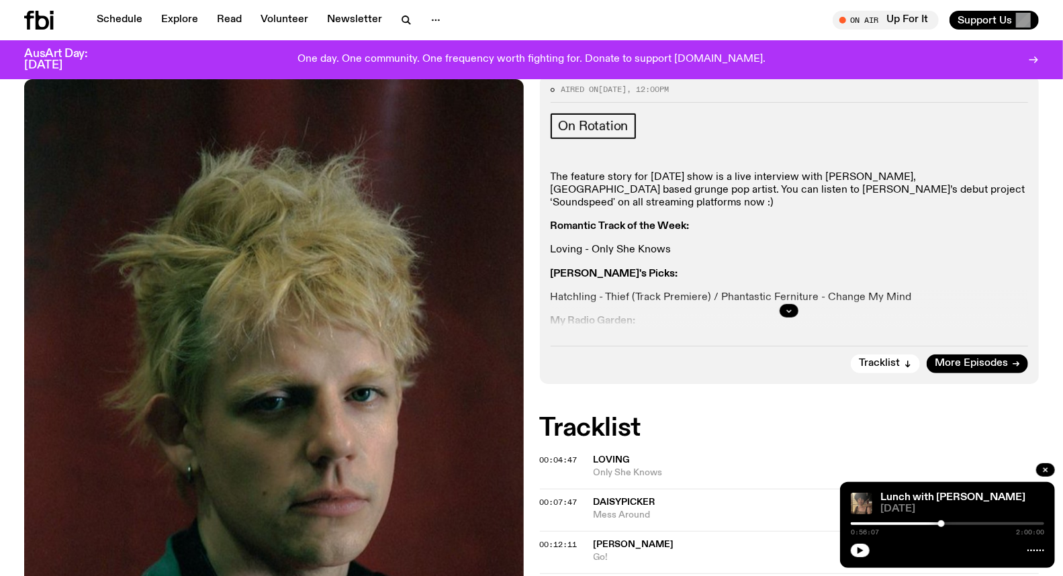
click at [801, 290] on div at bounding box center [790, 311] width 478 height 43
drag, startPoint x: 779, startPoint y: 193, endPoint x: 793, endPoint y: 192, distance: 13.5
click at [782, 290] on div at bounding box center [790, 311] width 478 height 43
click at [773, 290] on div at bounding box center [790, 311] width 478 height 43
drag, startPoint x: 778, startPoint y: 189, endPoint x: 789, endPoint y: 189, distance: 11.4
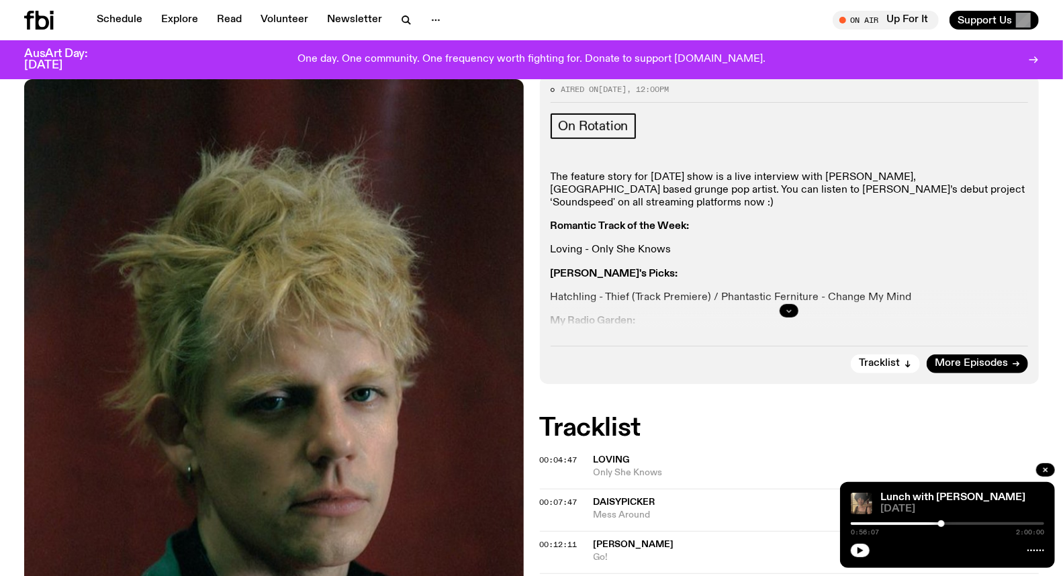
click at [780, 290] on div at bounding box center [790, 311] width 478 height 43
click at [789, 307] on icon "button" at bounding box center [789, 311] width 8 height 8
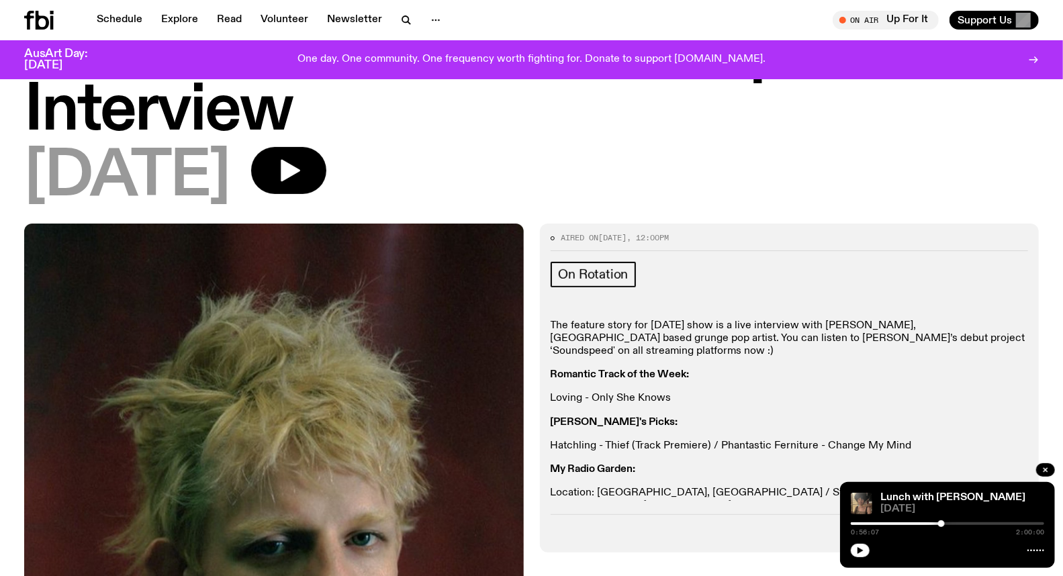
scroll to position [216, 0]
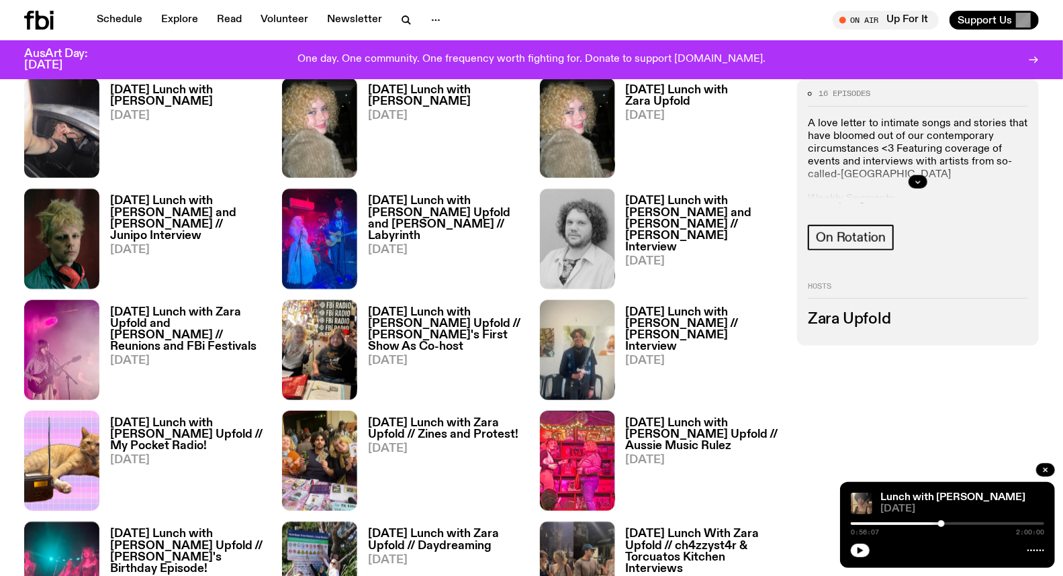
scroll to position [666, 0]
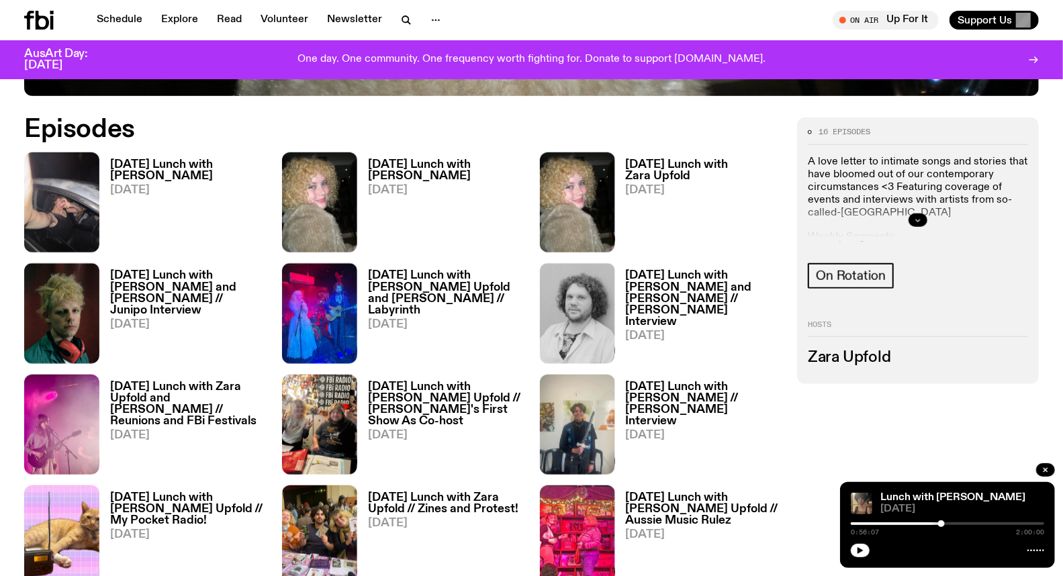
click at [925, 220] on button "button" at bounding box center [918, 220] width 19 height 13
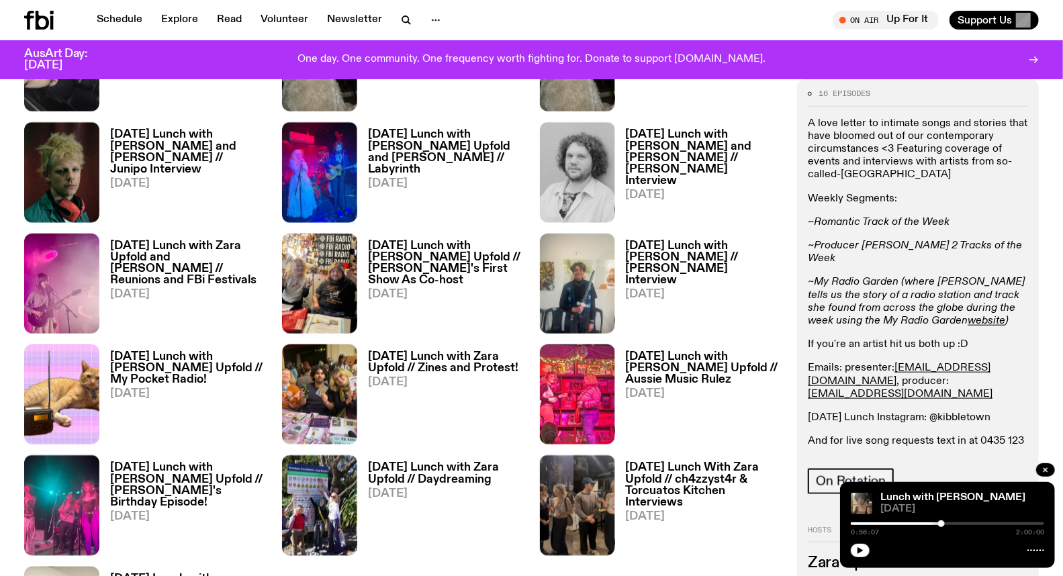
scroll to position [815, 0]
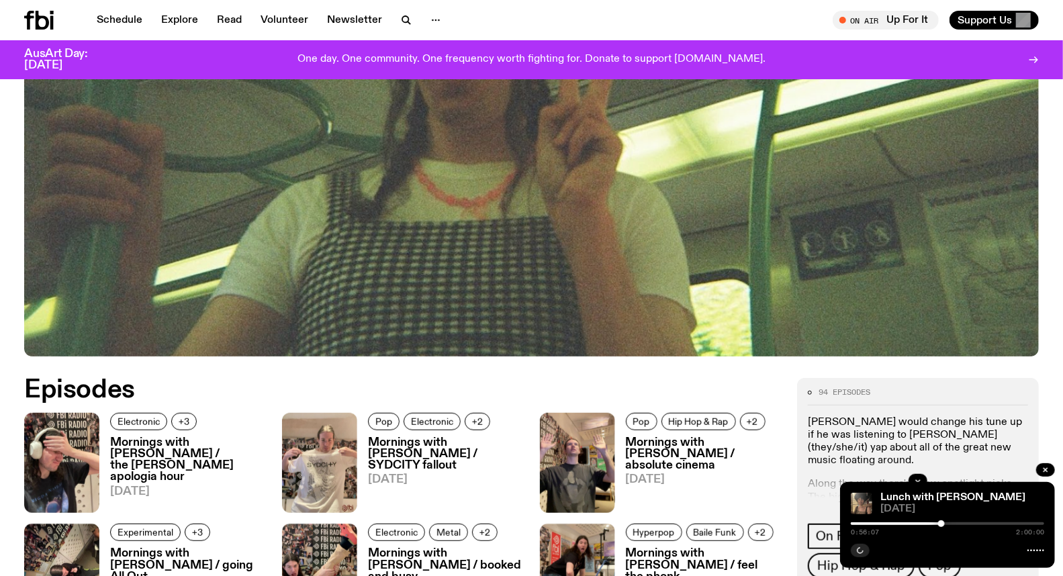
scroll to position [664, 0]
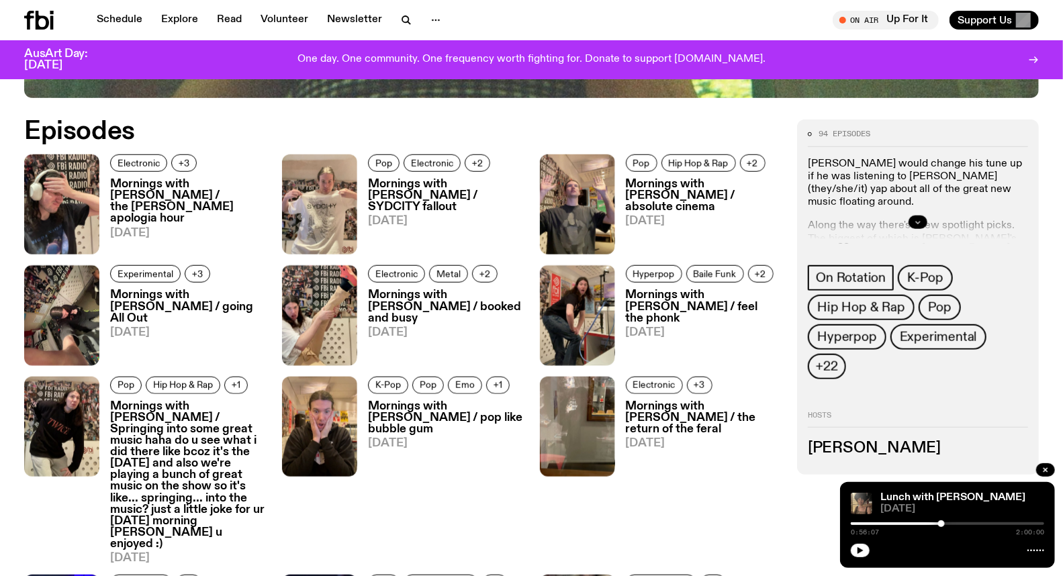
click at [912, 224] on button "button" at bounding box center [918, 222] width 19 height 13
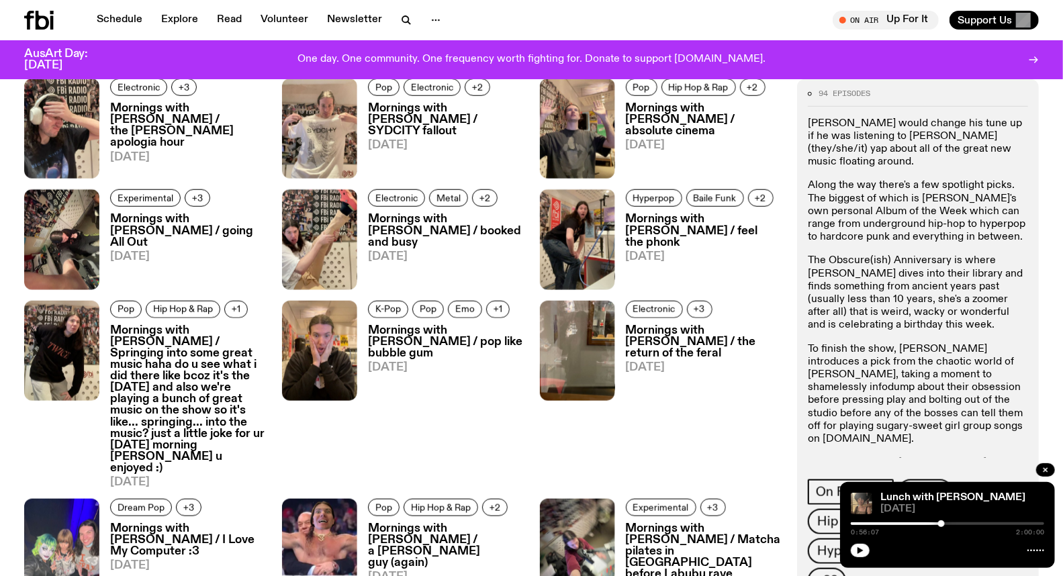
scroll to position [665, 0]
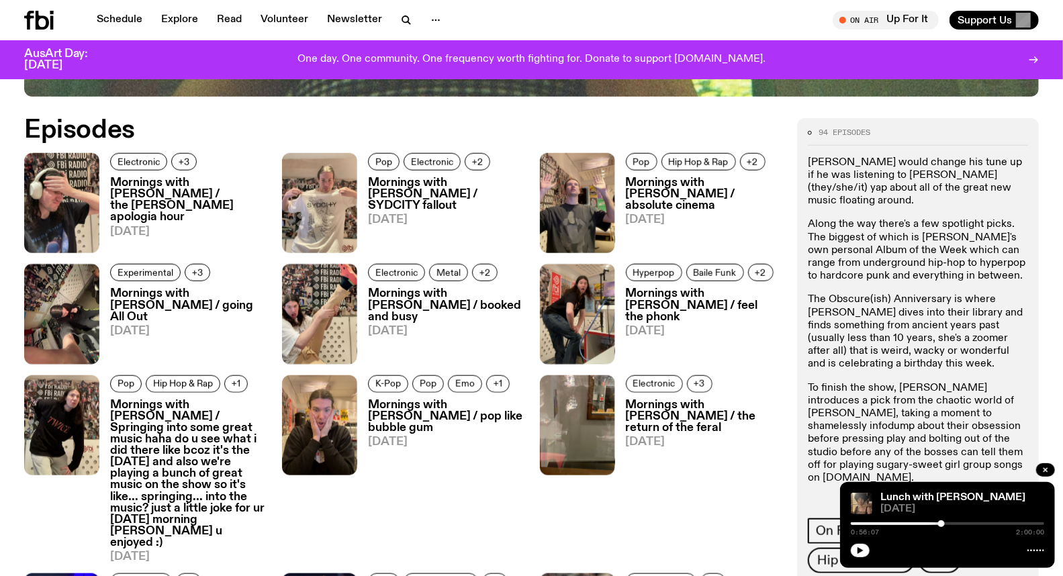
click at [1002, 150] on div "94 episodes Garfield would change his tune up if he was listening to Jimothy (t…" at bounding box center [918, 380] width 220 height 503
click at [1047, 468] on icon "button" at bounding box center [1046, 470] width 4 height 4
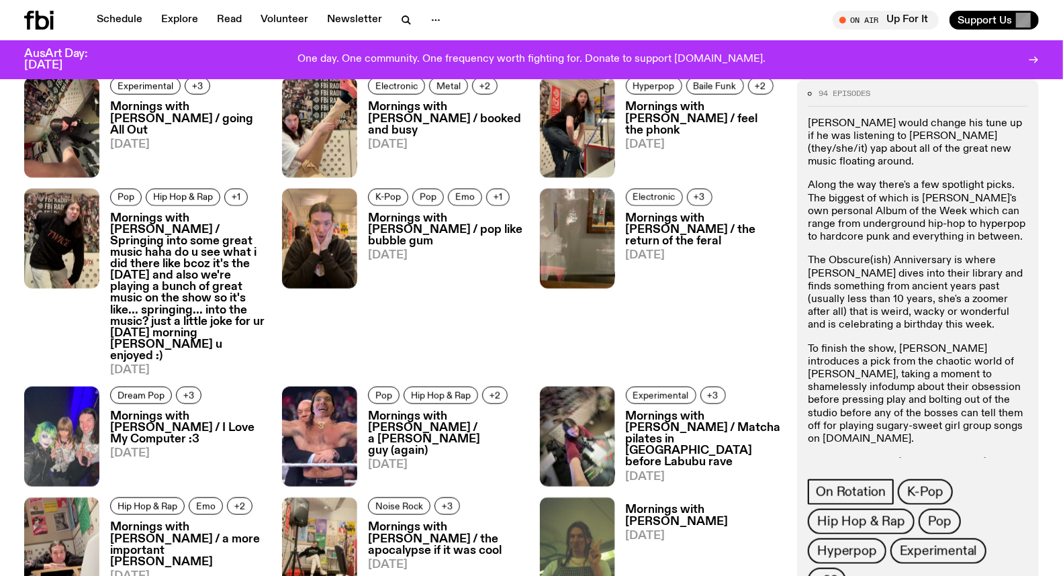
scroll to position [889, 0]
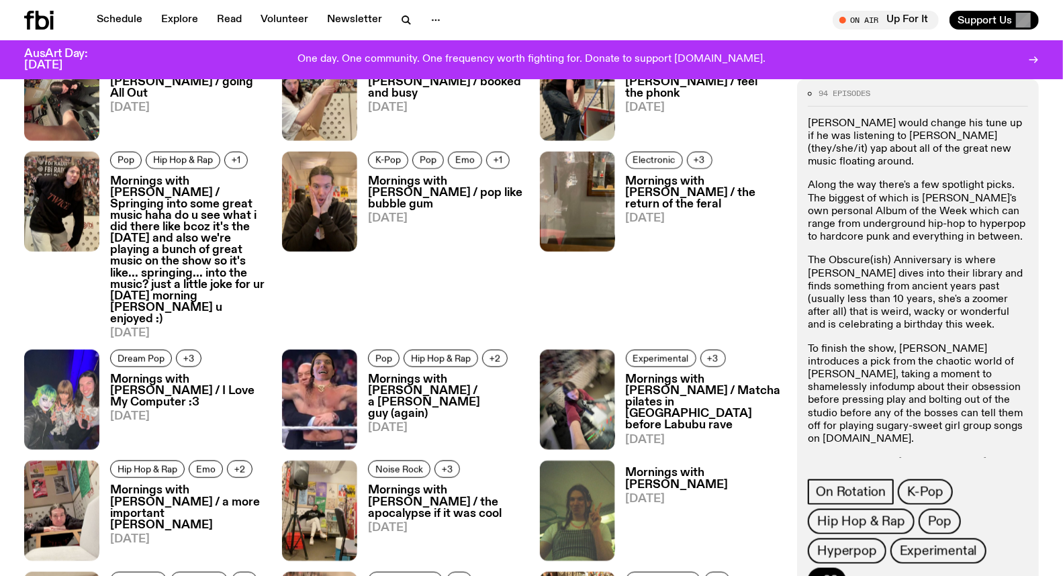
click at [846, 568] on button "+22" at bounding box center [827, 581] width 38 height 26
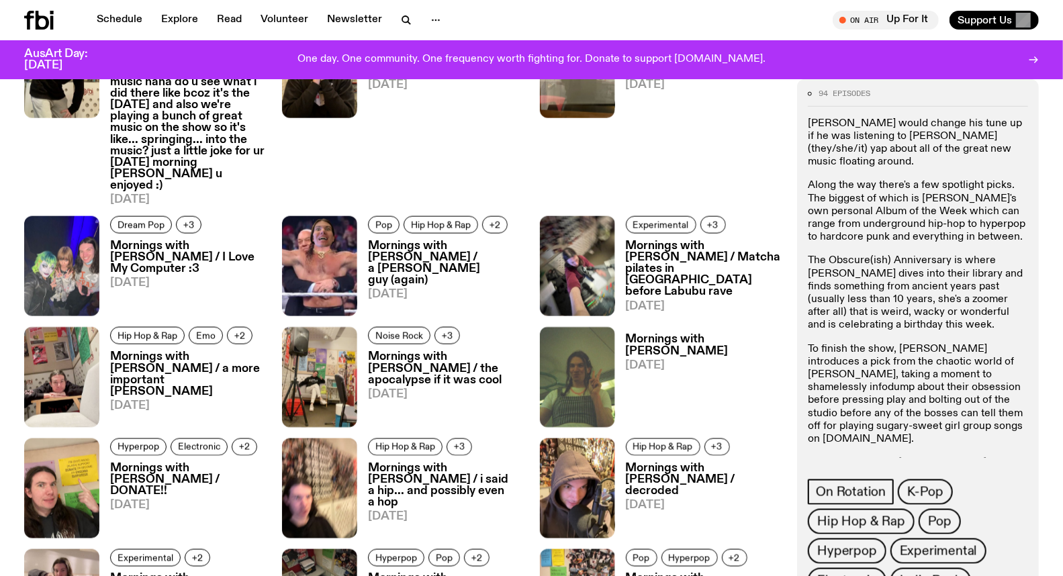
scroll to position [1112, 0]
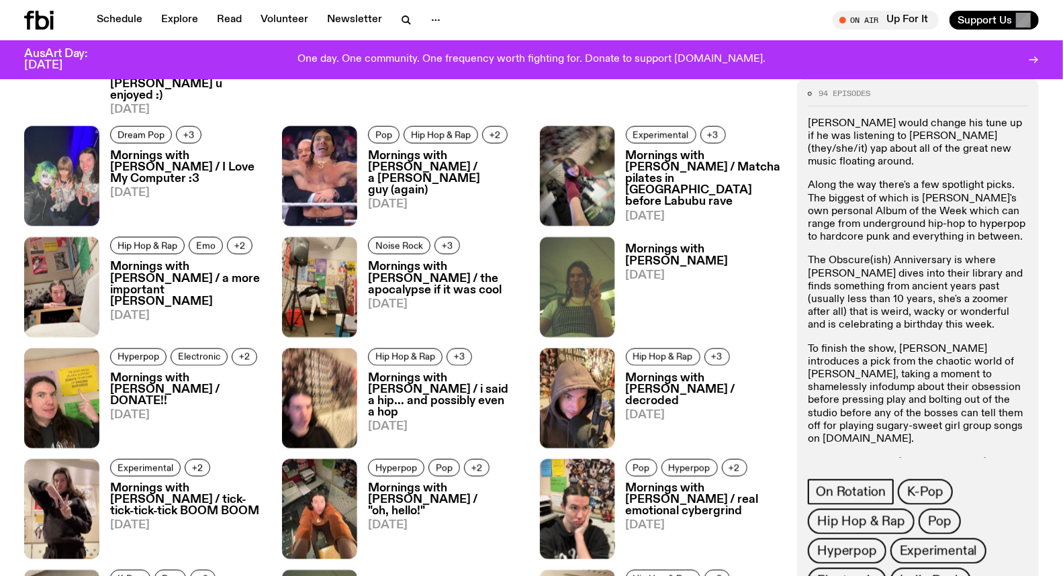
click at [1004, 462] on div "94 episodes Garfield would change his tune up if he was listening to Jimothy (t…" at bounding box center [918, 460] width 220 height 740
drag, startPoint x: 1004, startPoint y: 462, endPoint x: 975, endPoint y: 302, distance: 161.8
click at [977, 300] on div "94 episodes Garfield would change his tune up if he was listening to Jimothy (t…" at bounding box center [918, 460] width 220 height 740
click at [936, 222] on p "Along the way there's a few spotlight picks. The biggest of which is Jimothy's …" at bounding box center [918, 211] width 220 height 64
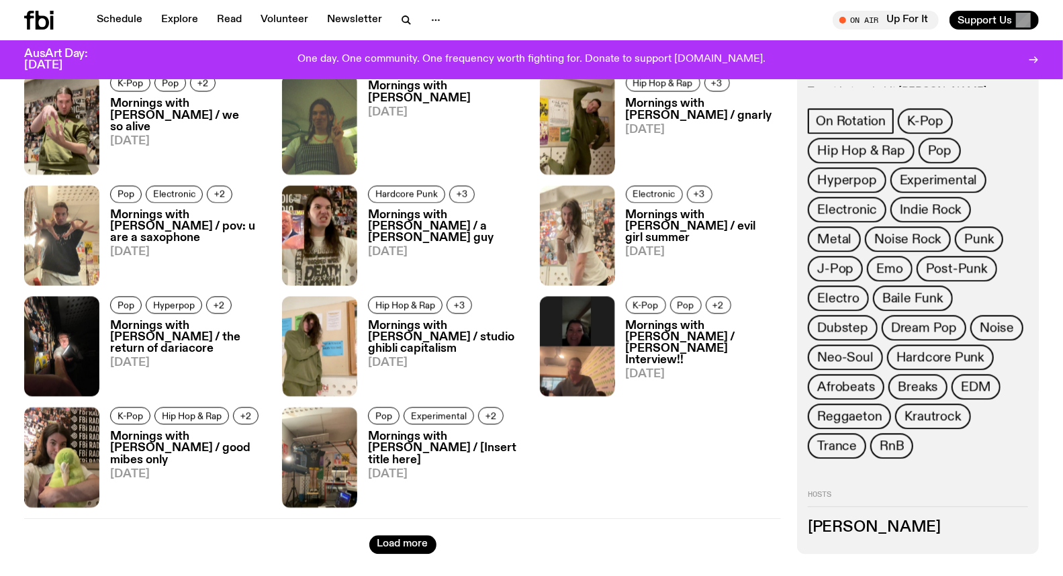
scroll to position [1635, 0]
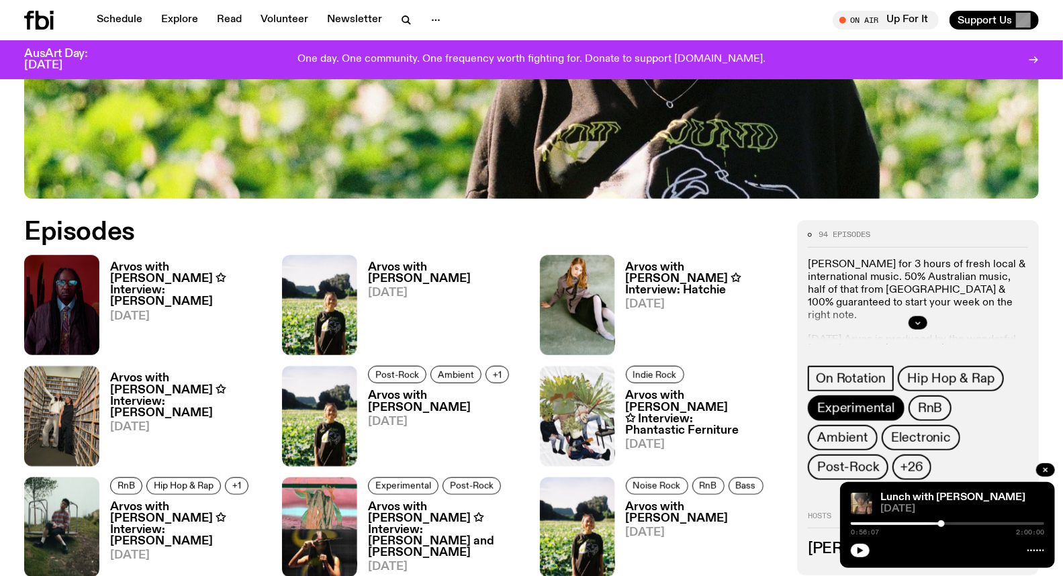
scroll to position [739, 0]
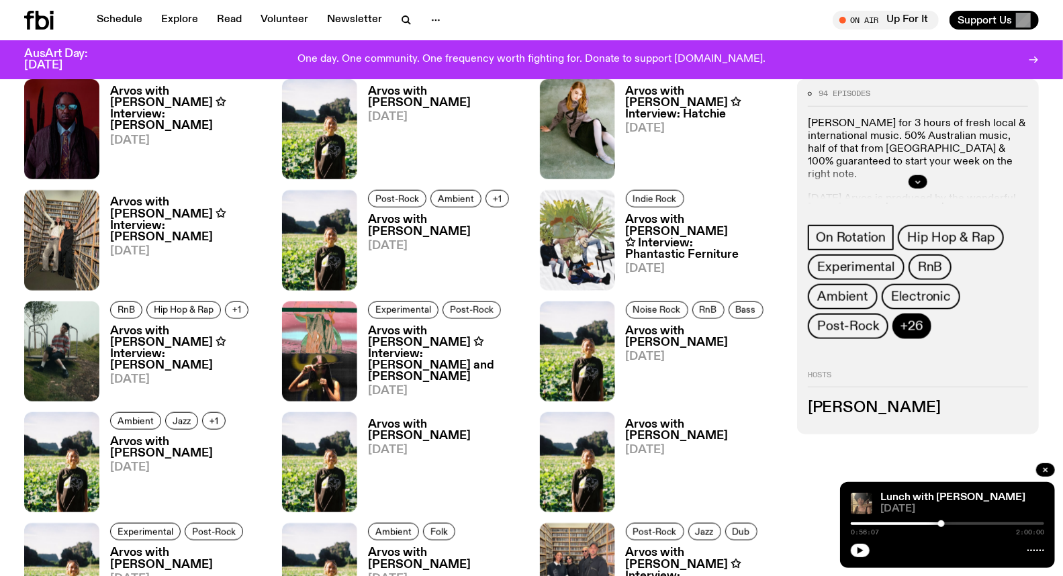
click at [923, 319] on span "+26" at bounding box center [912, 326] width 22 height 15
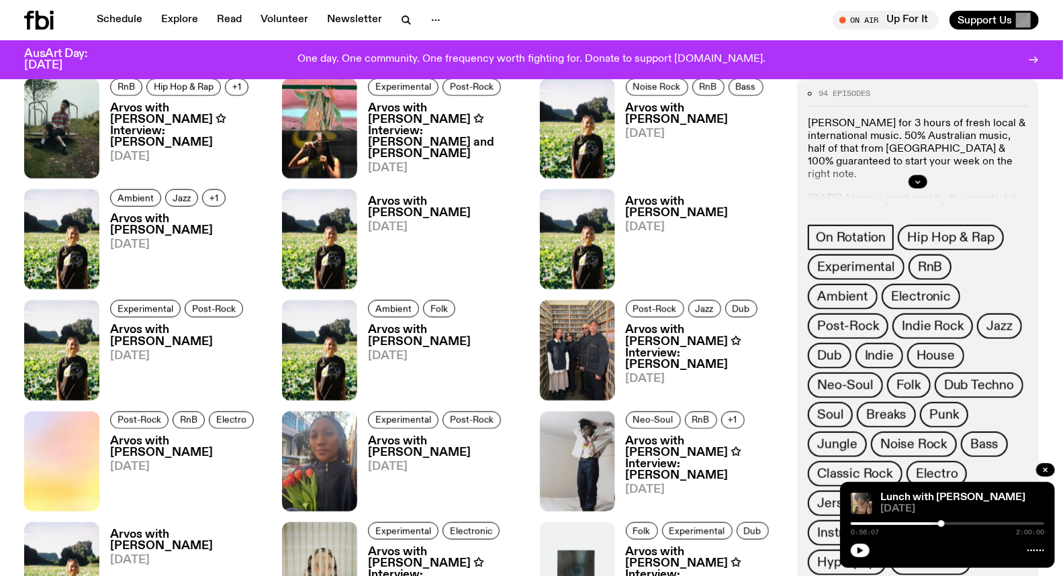
scroll to position [963, 0]
click at [921, 178] on icon "button" at bounding box center [918, 182] width 8 height 8
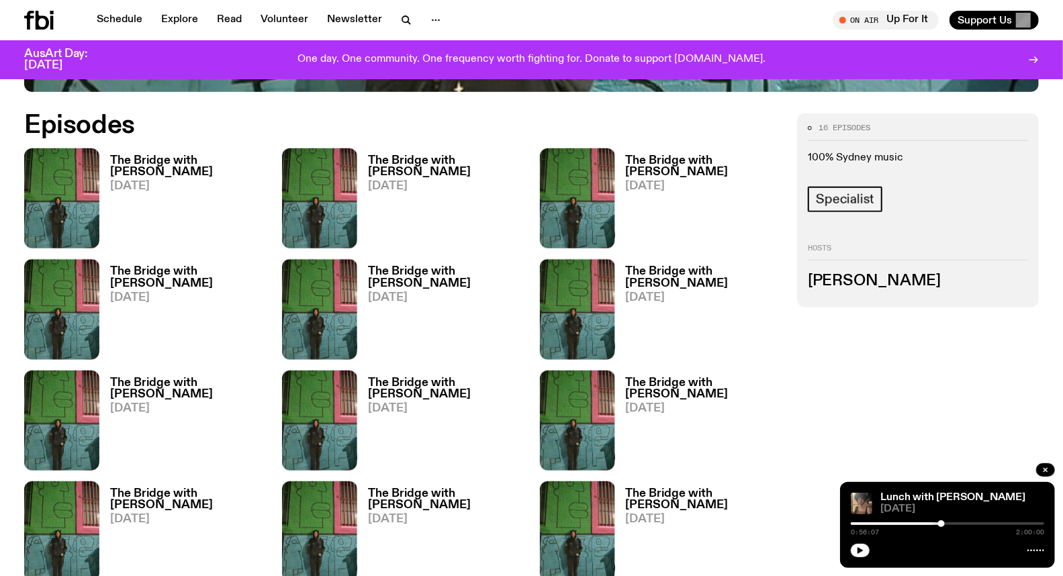
scroll to position [664, 0]
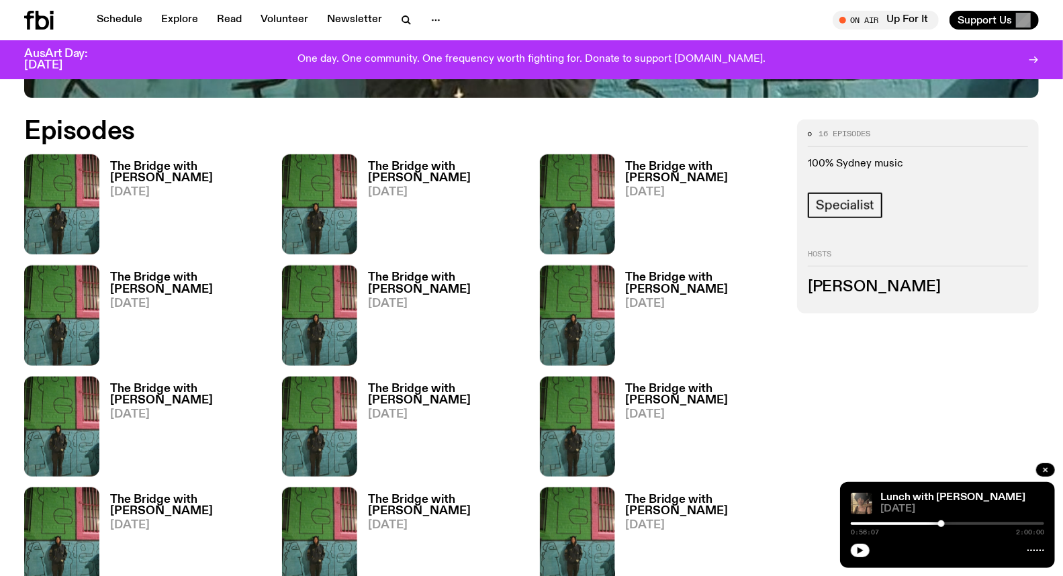
click at [116, 199] on link "The Bridge with Amelia Sparke 13.10.25" at bounding box center [182, 207] width 167 height 93
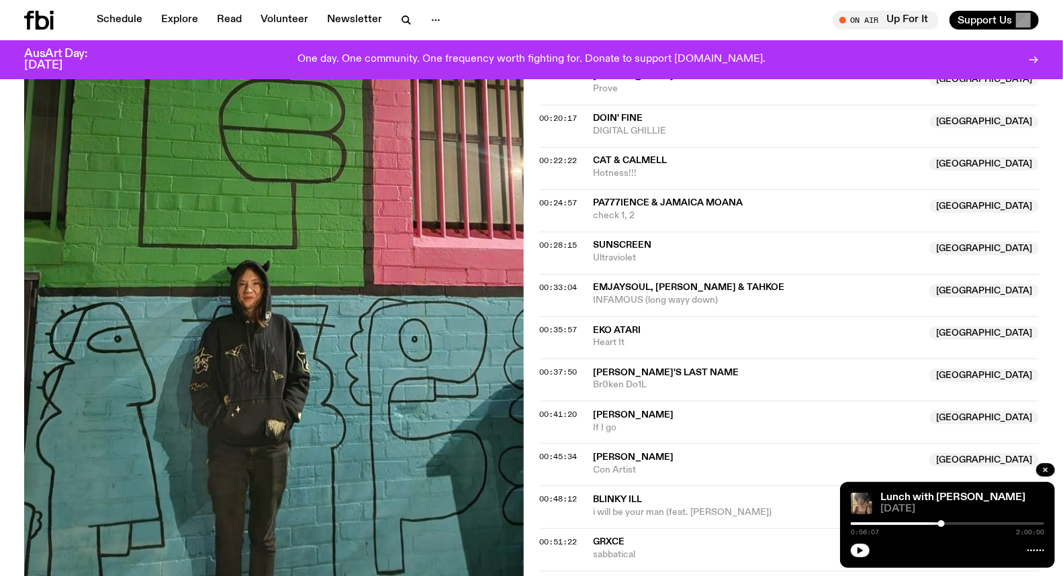
scroll to position [665, 0]
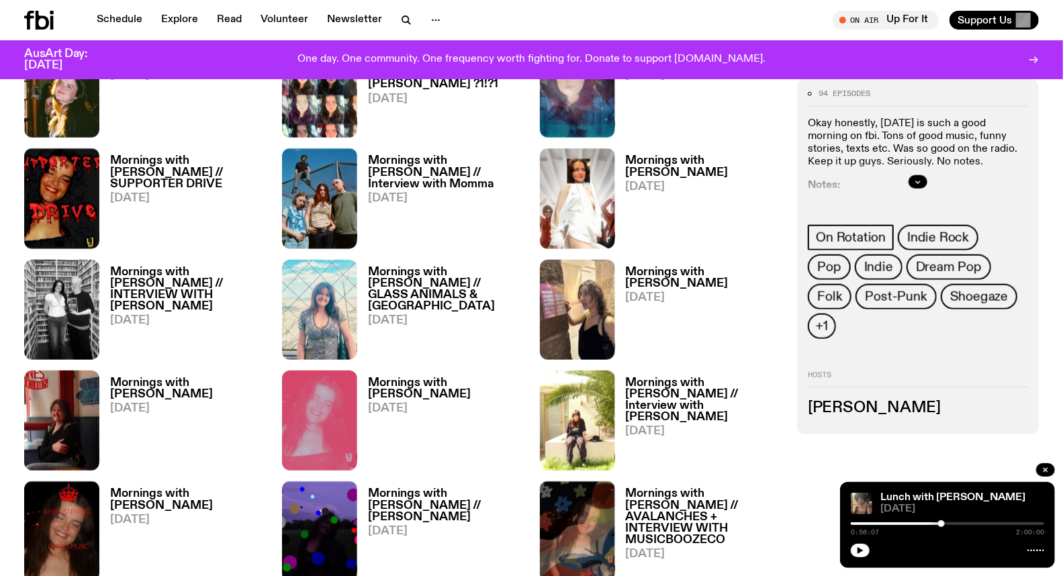
scroll to position [815, 0]
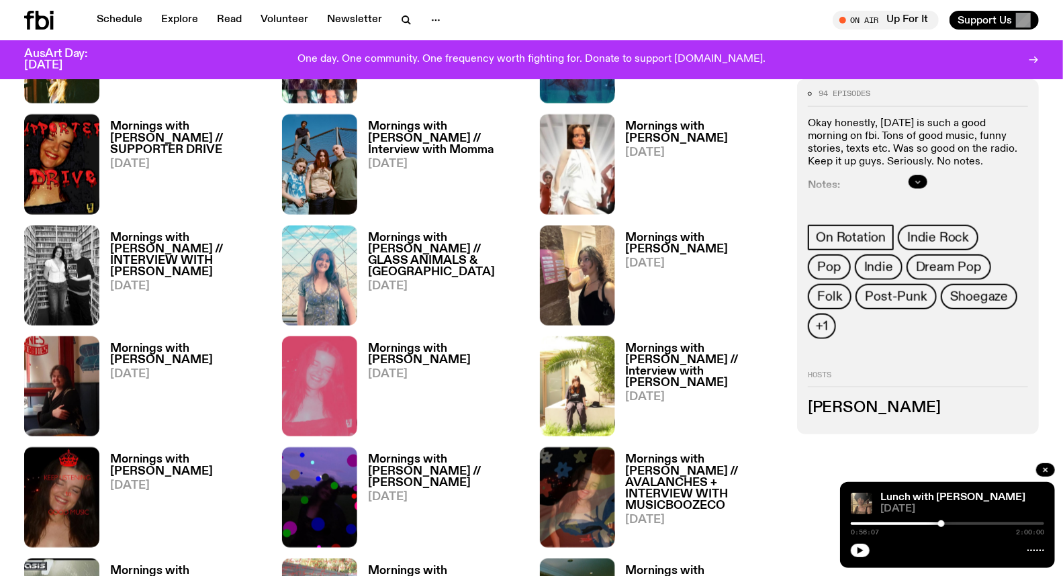
click at [923, 177] on button "button" at bounding box center [918, 181] width 19 height 13
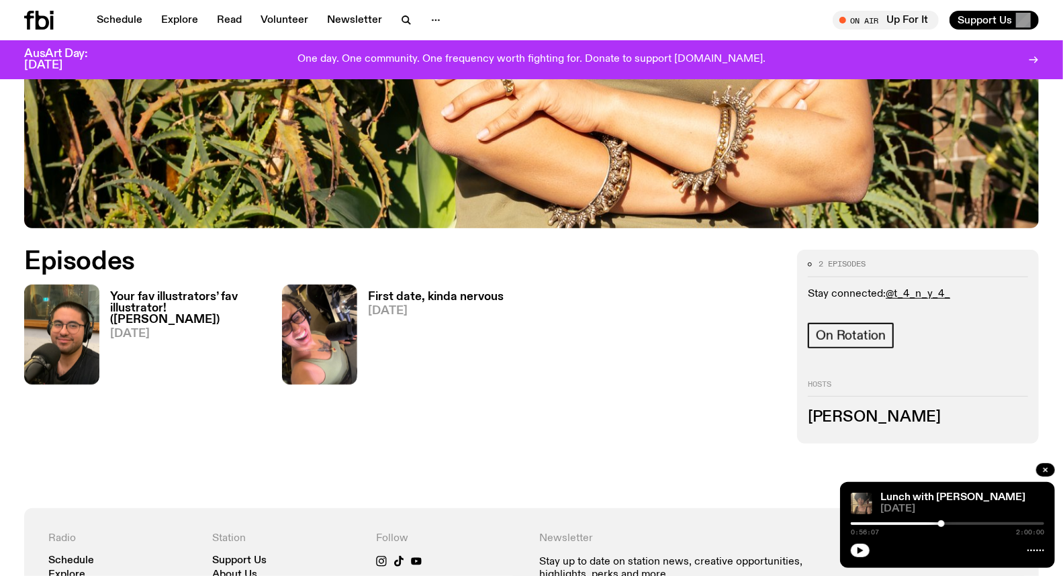
scroll to position [591, 0]
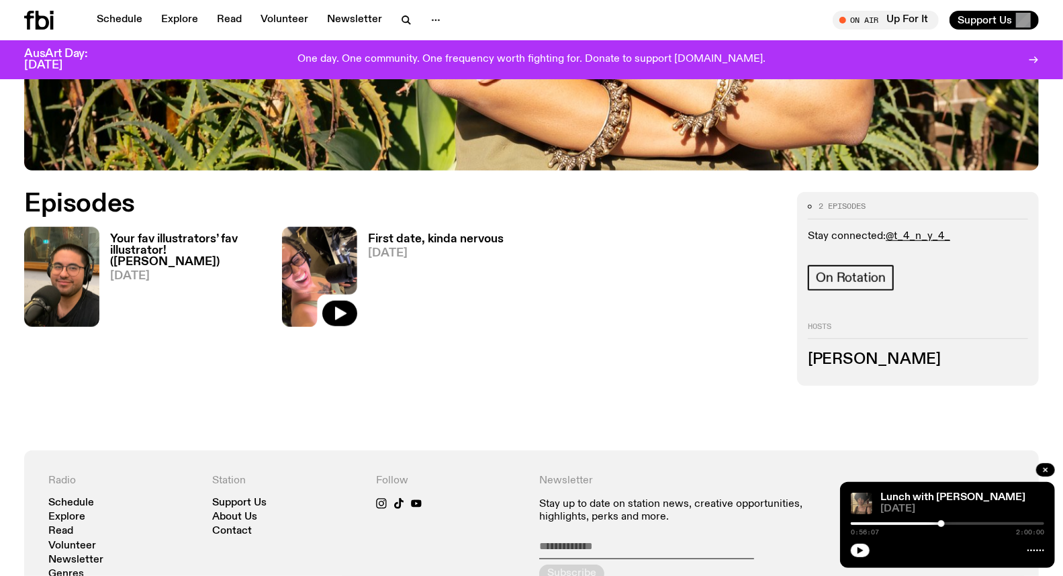
click at [329, 285] on img at bounding box center [319, 277] width 75 height 100
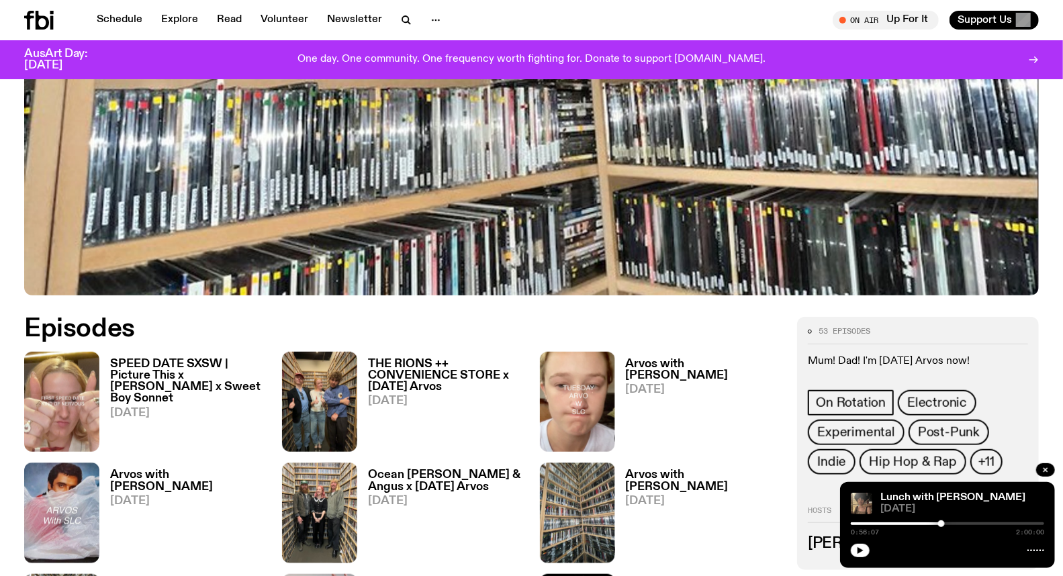
scroll to position [594, 0]
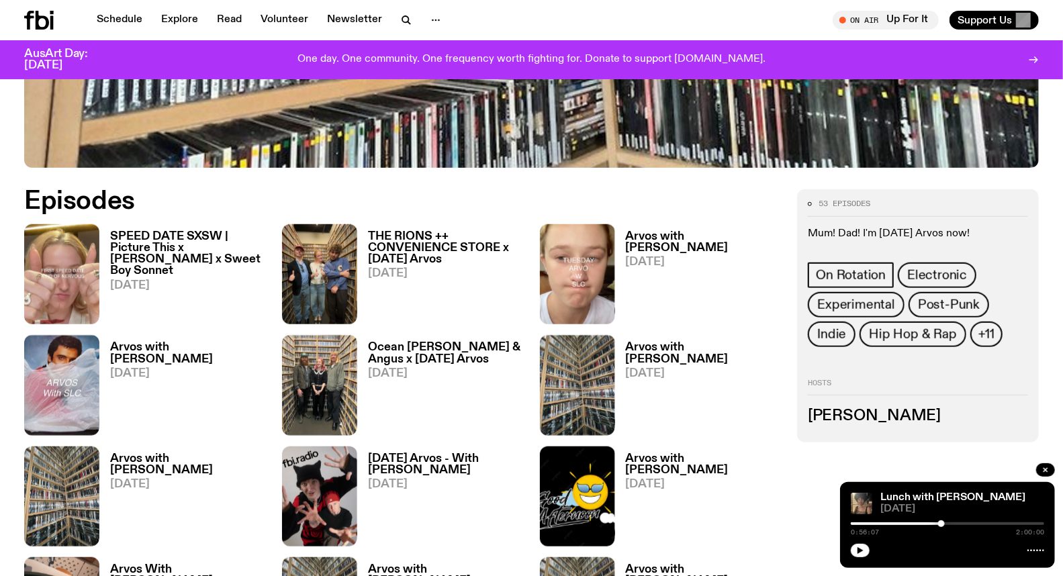
click at [982, 330] on span "+11" at bounding box center [987, 334] width 16 height 15
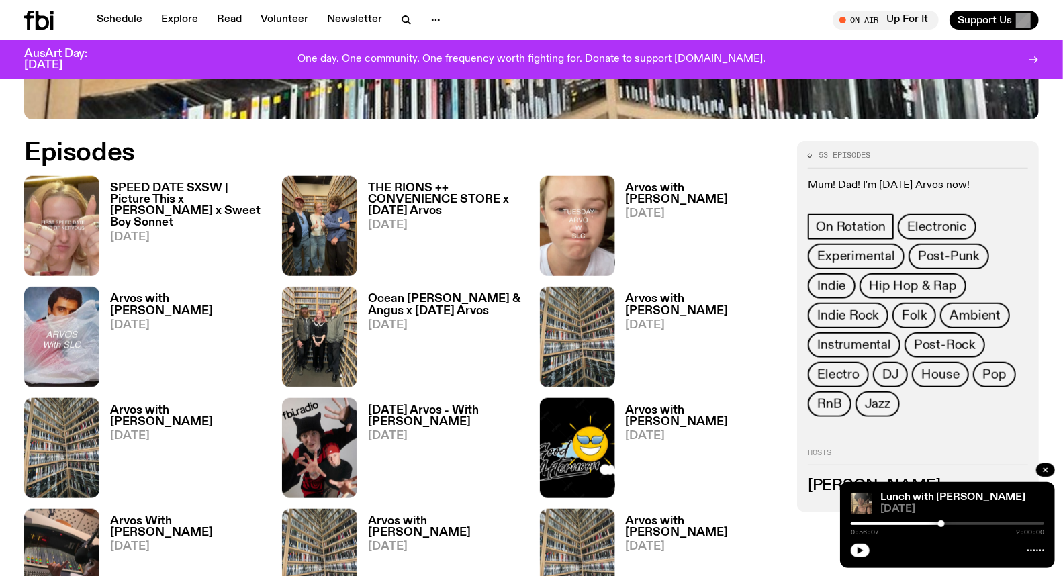
scroll to position [668, 0]
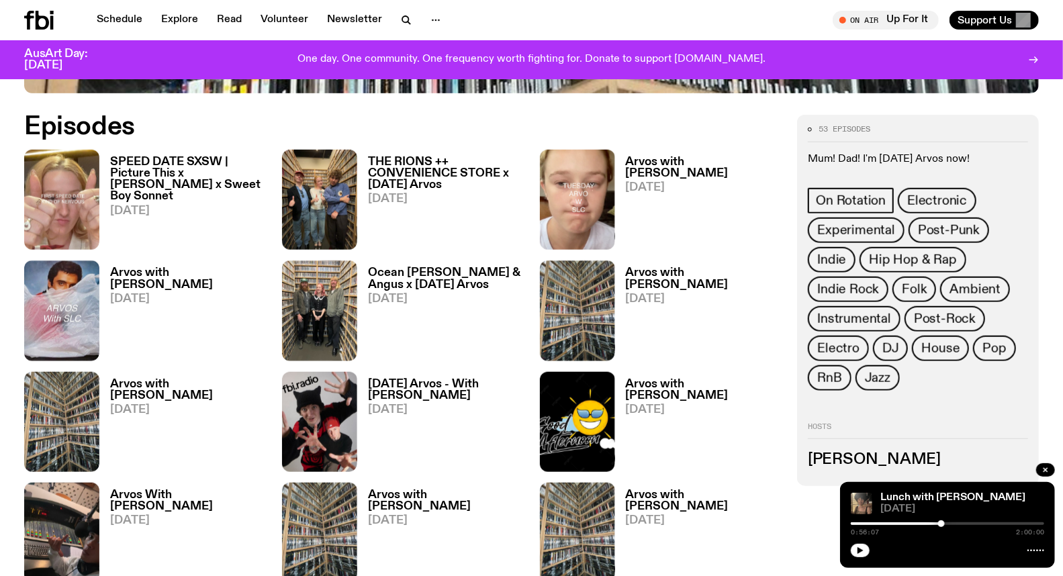
click at [148, 165] on h3 "SPEED DATE SXSW | Picture This x Micah Heathwood x Sweet Boy Sonnet" at bounding box center [188, 180] width 156 height 46
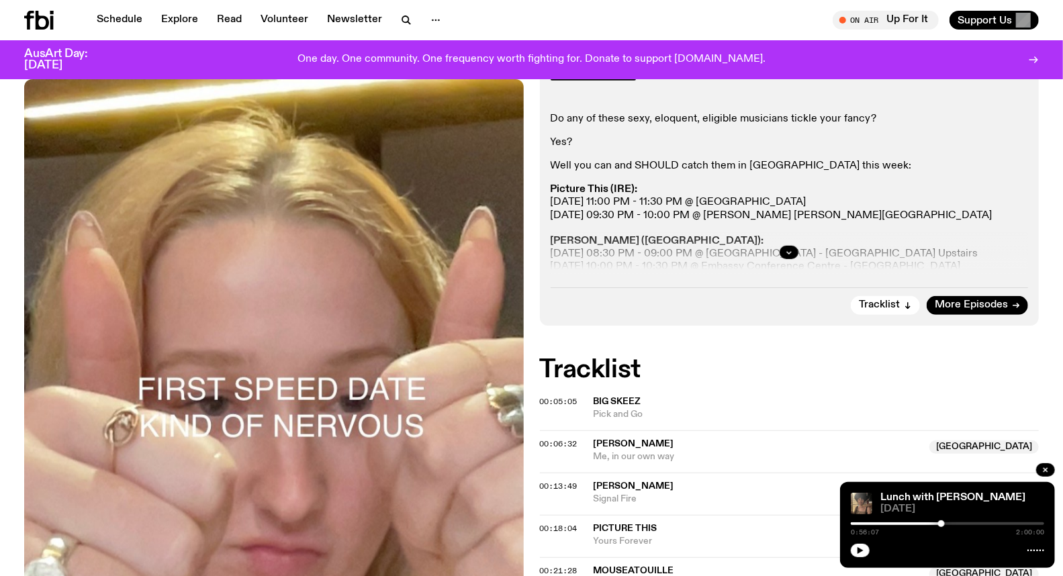
scroll to position [368, 0]
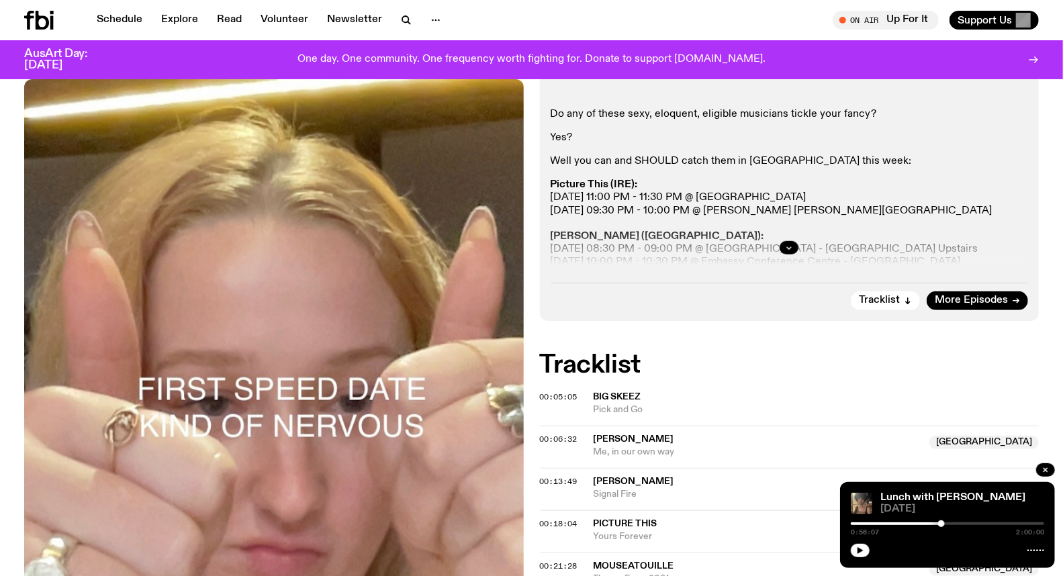
click at [796, 252] on div at bounding box center [790, 247] width 478 height 43
click at [793, 247] on button "button" at bounding box center [789, 247] width 19 height 13
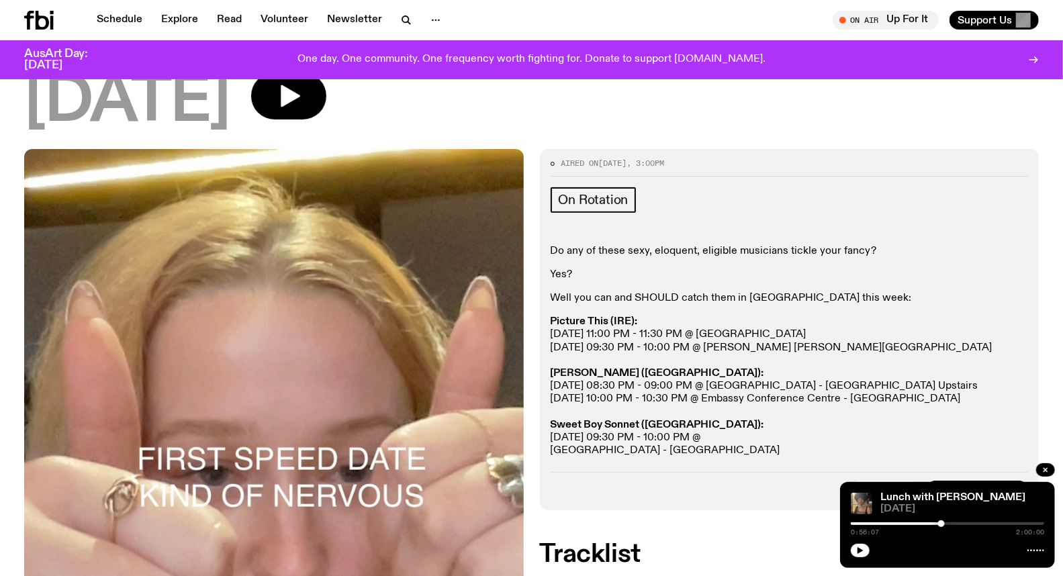
scroll to position [443, 0]
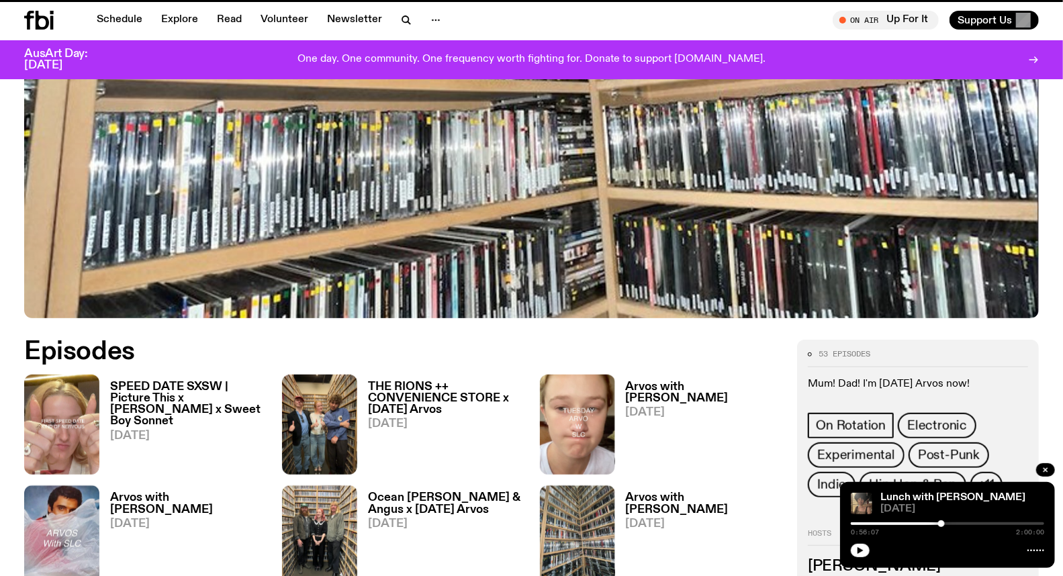
scroll to position [668, 0]
